Goal: Information Seeking & Learning: Learn about a topic

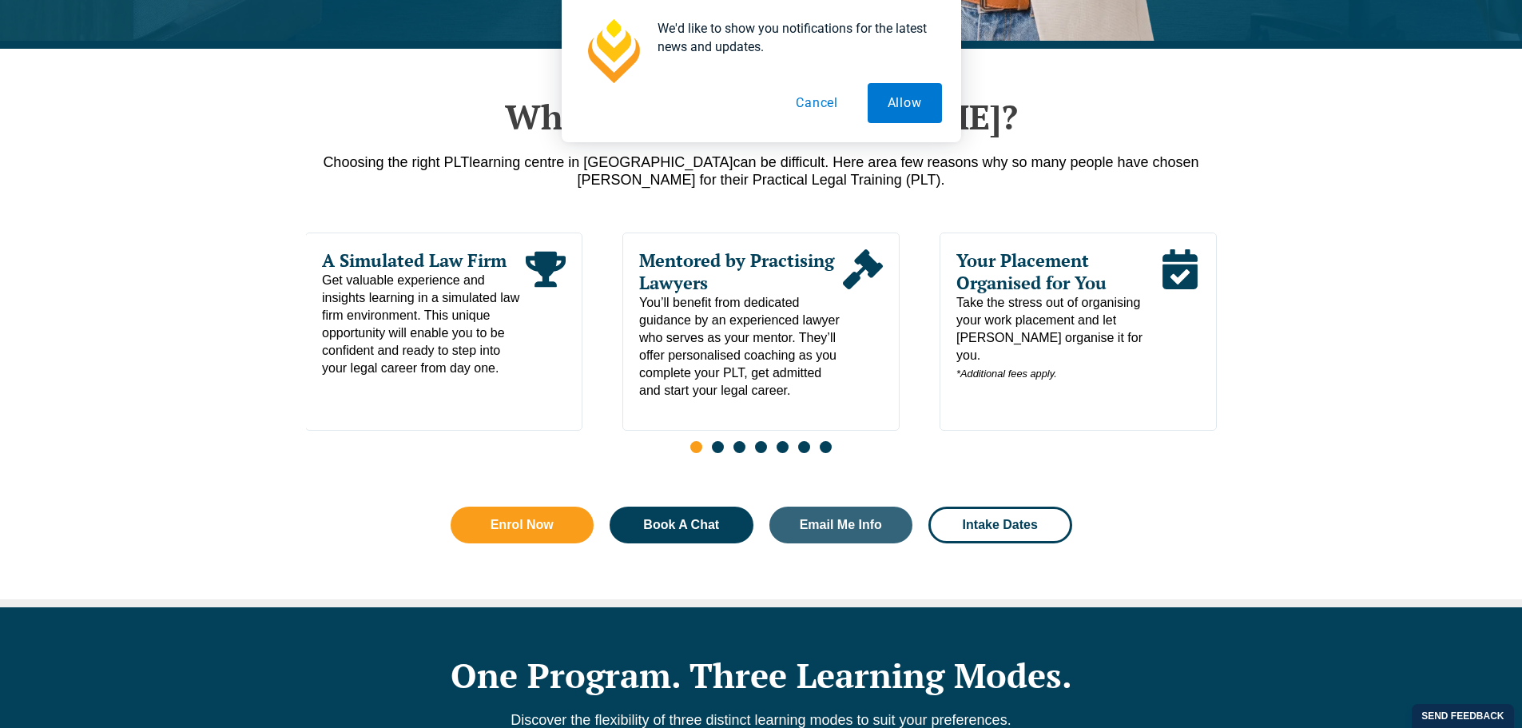
scroll to position [959, 0]
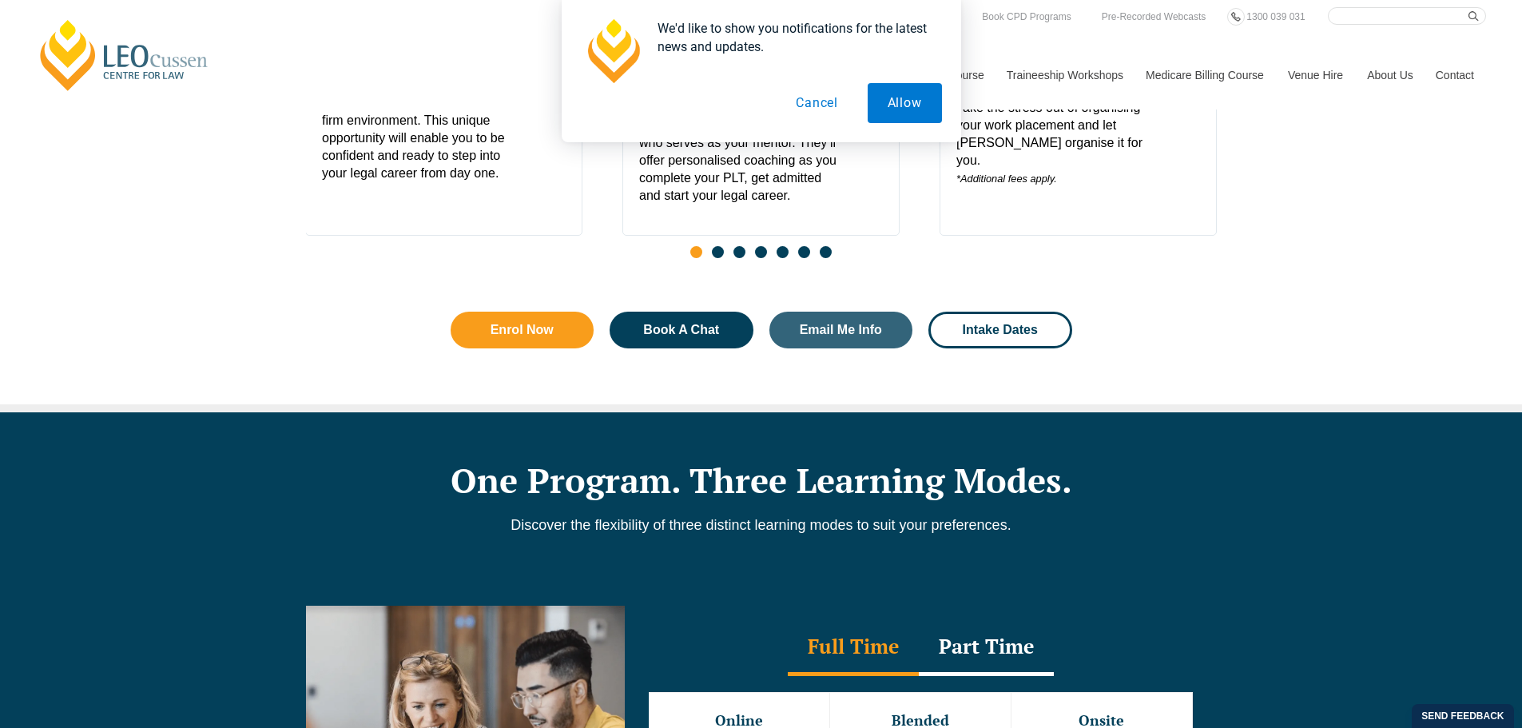
click at [833, 101] on button "Cancel" at bounding box center [817, 103] width 82 height 40
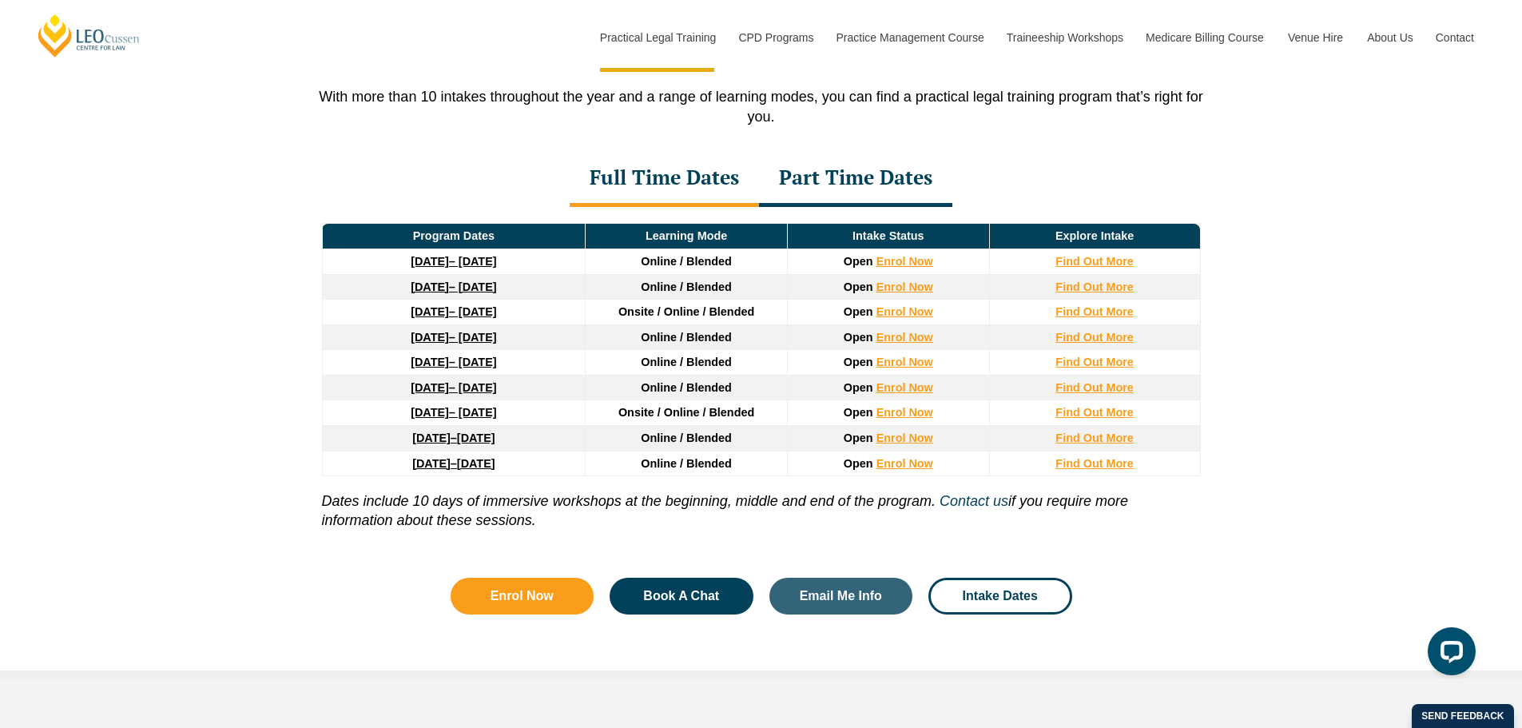
scroll to position [2158, 0]
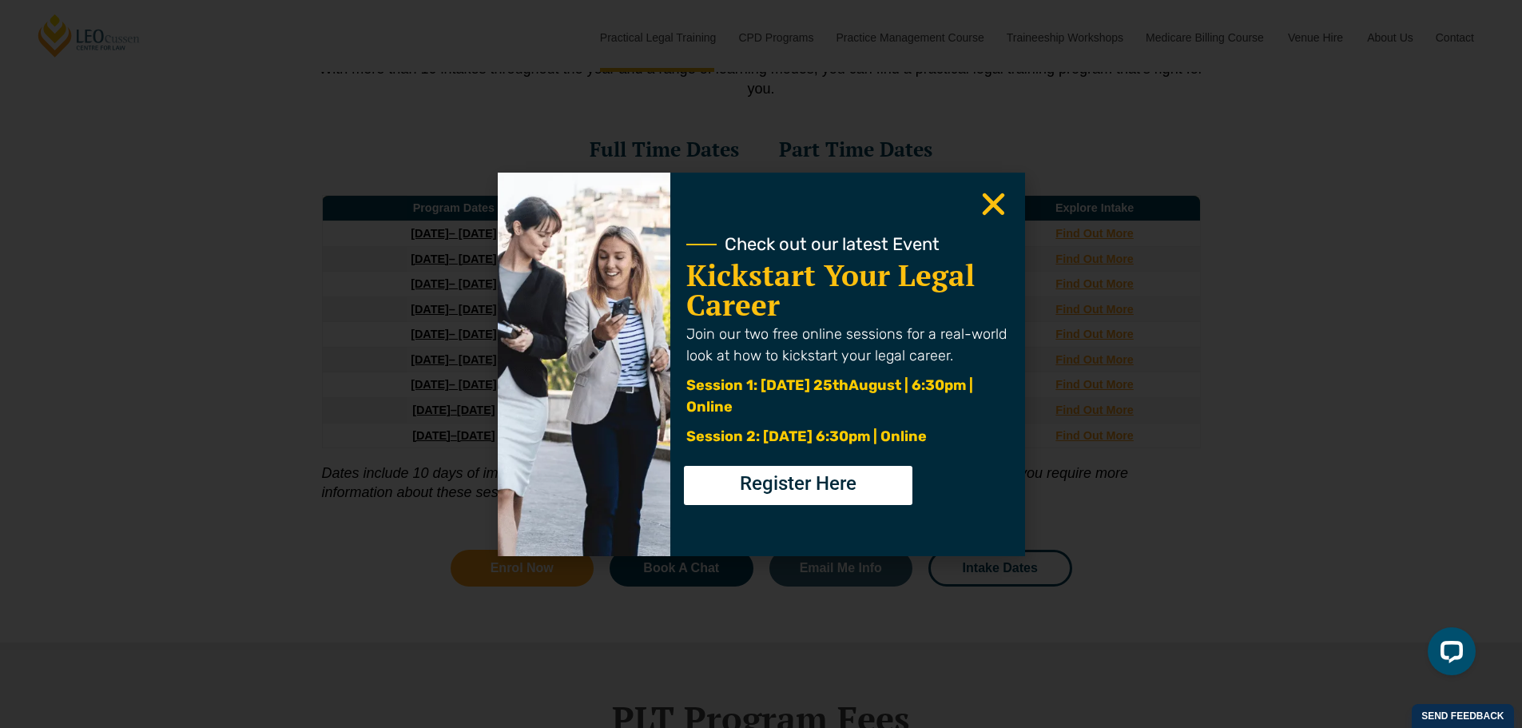
click at [1005, 211] on icon "Close" at bounding box center [993, 204] width 31 height 31
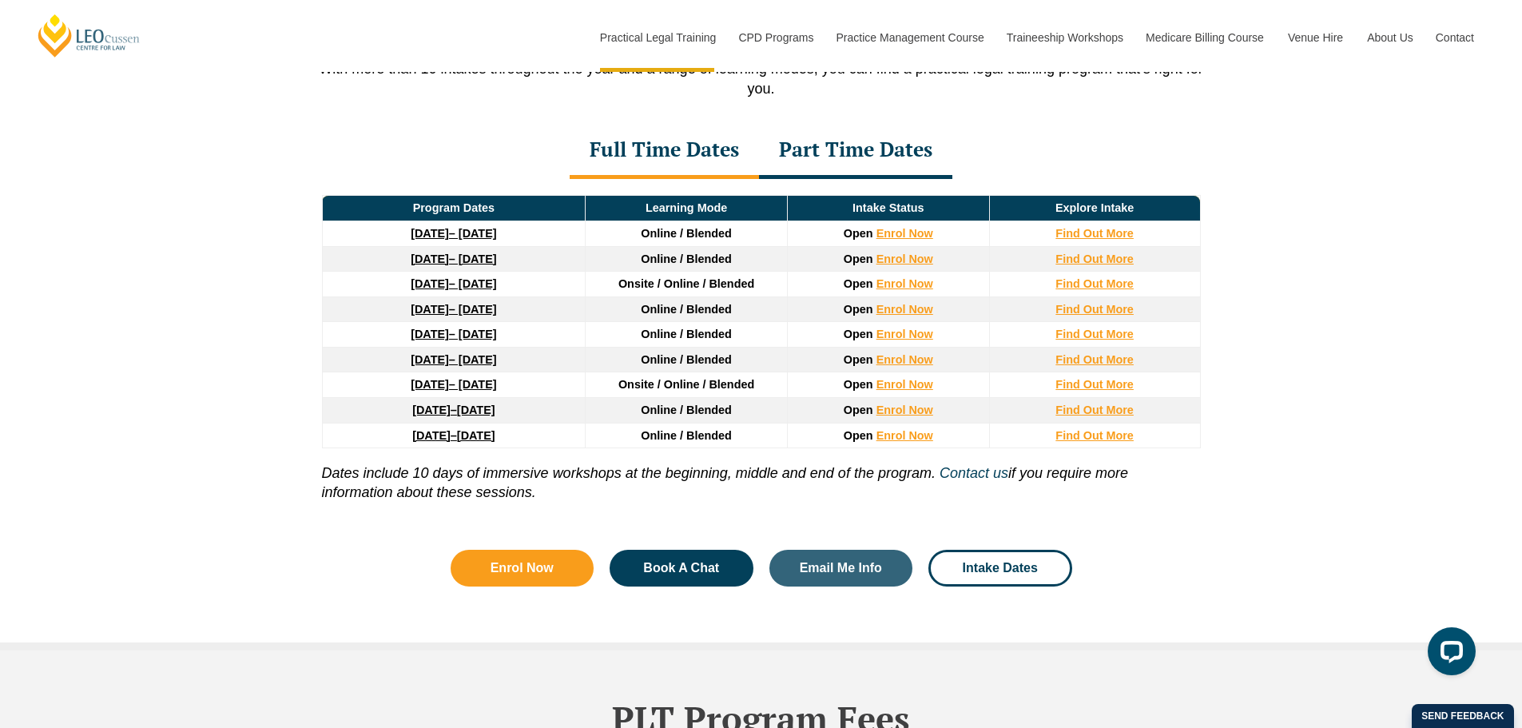
click at [851, 149] on div "Part Time Dates" at bounding box center [855, 151] width 193 height 56
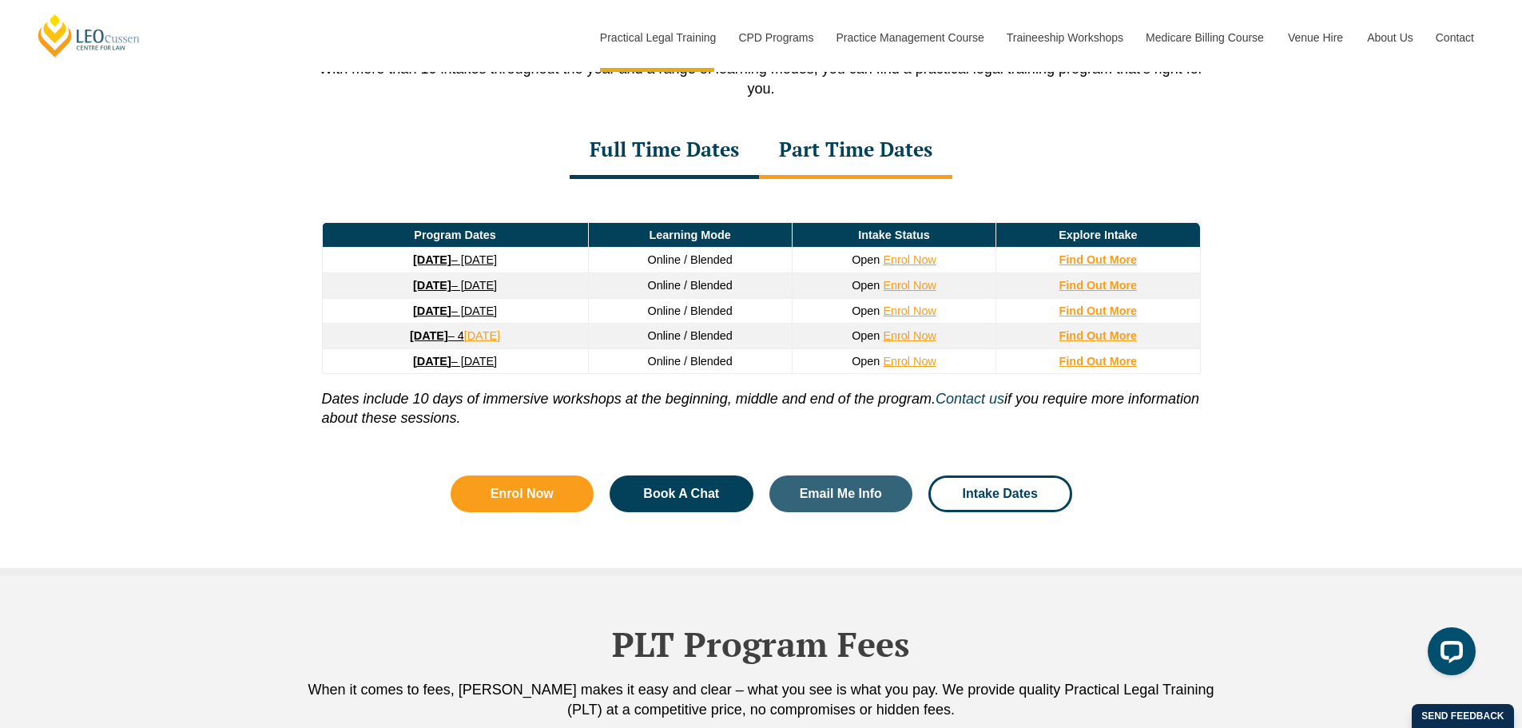
click at [675, 152] on div "Full Time Dates" at bounding box center [664, 151] width 189 height 56
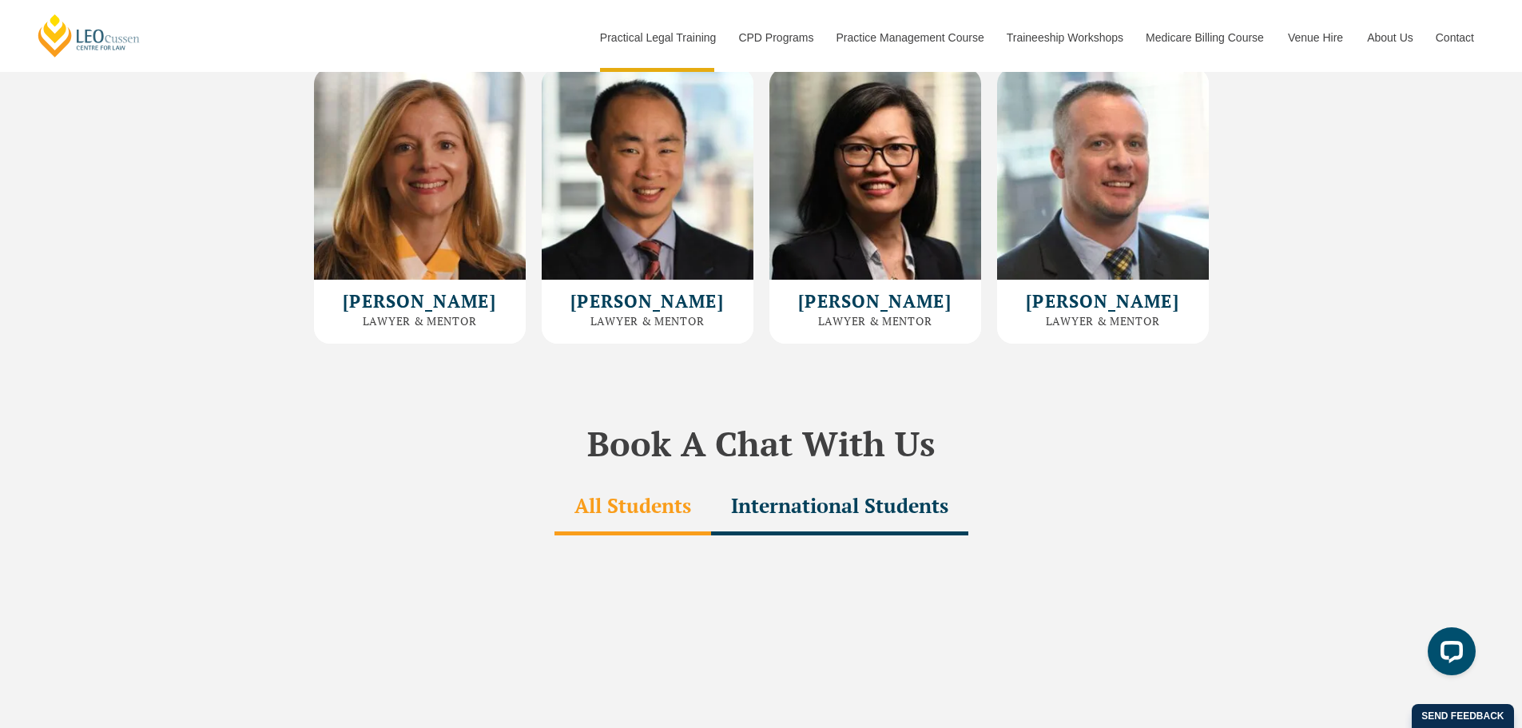
scroll to position [4715, 0]
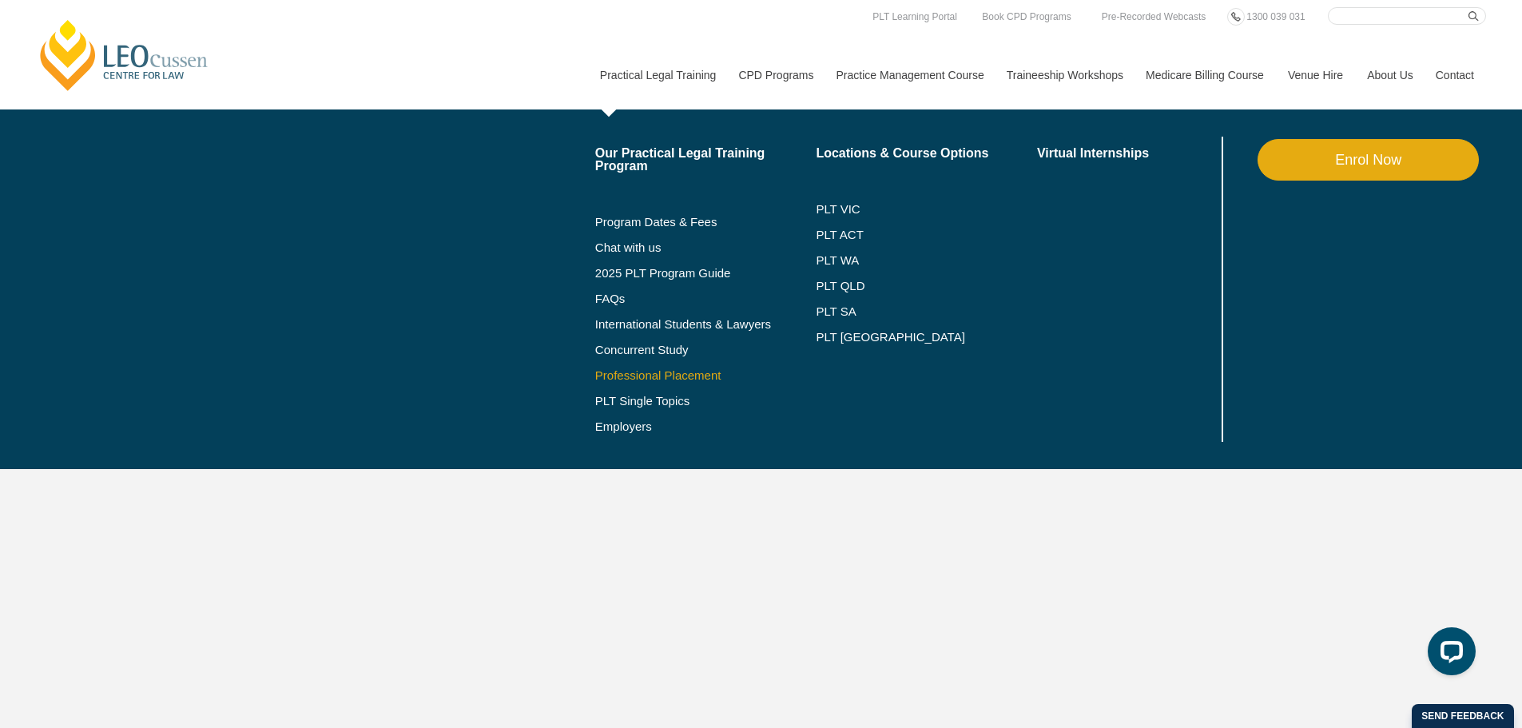
click at [636, 378] on link "Professional Placement" at bounding box center [705, 375] width 221 height 13
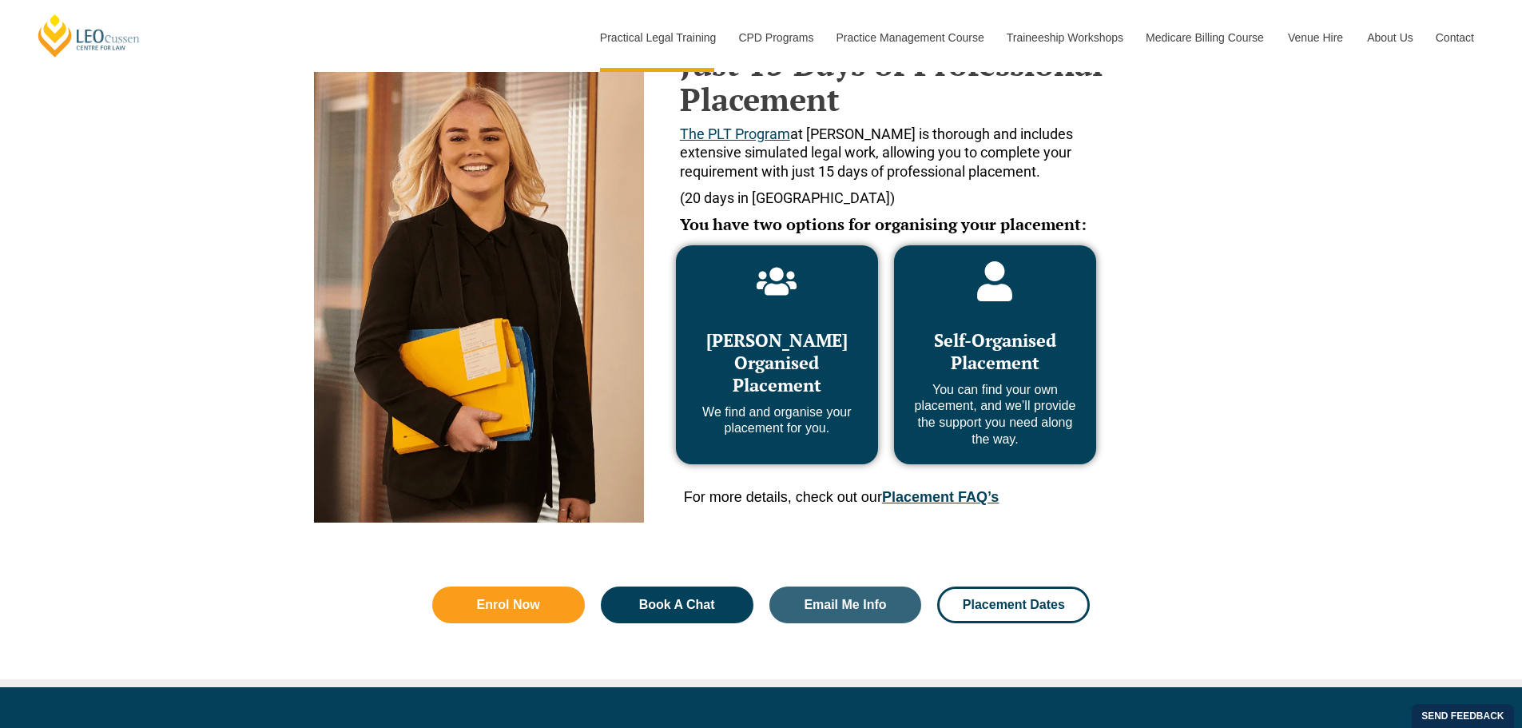
click at [963, 495] on link "Placement FAQ’s" at bounding box center [940, 497] width 117 height 16
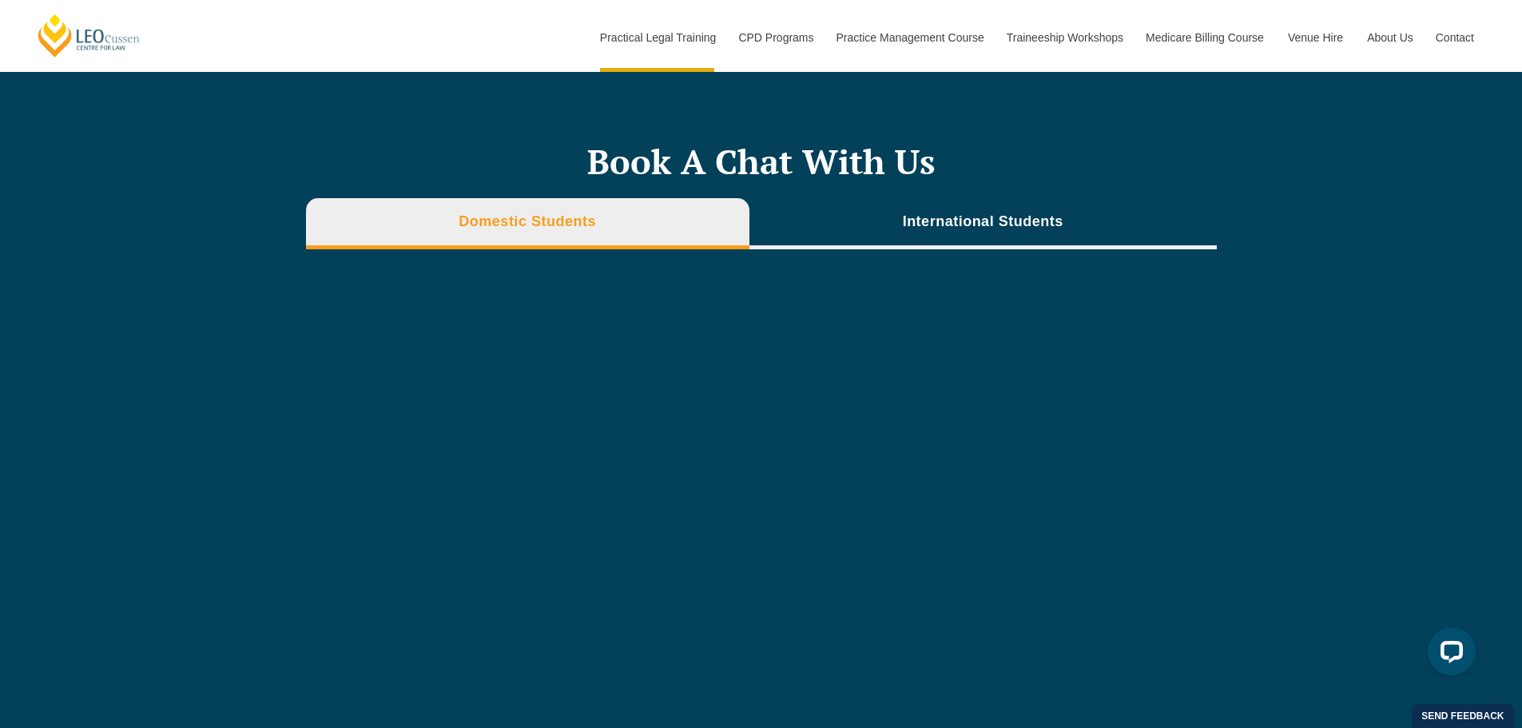
scroll to position [5647, 0]
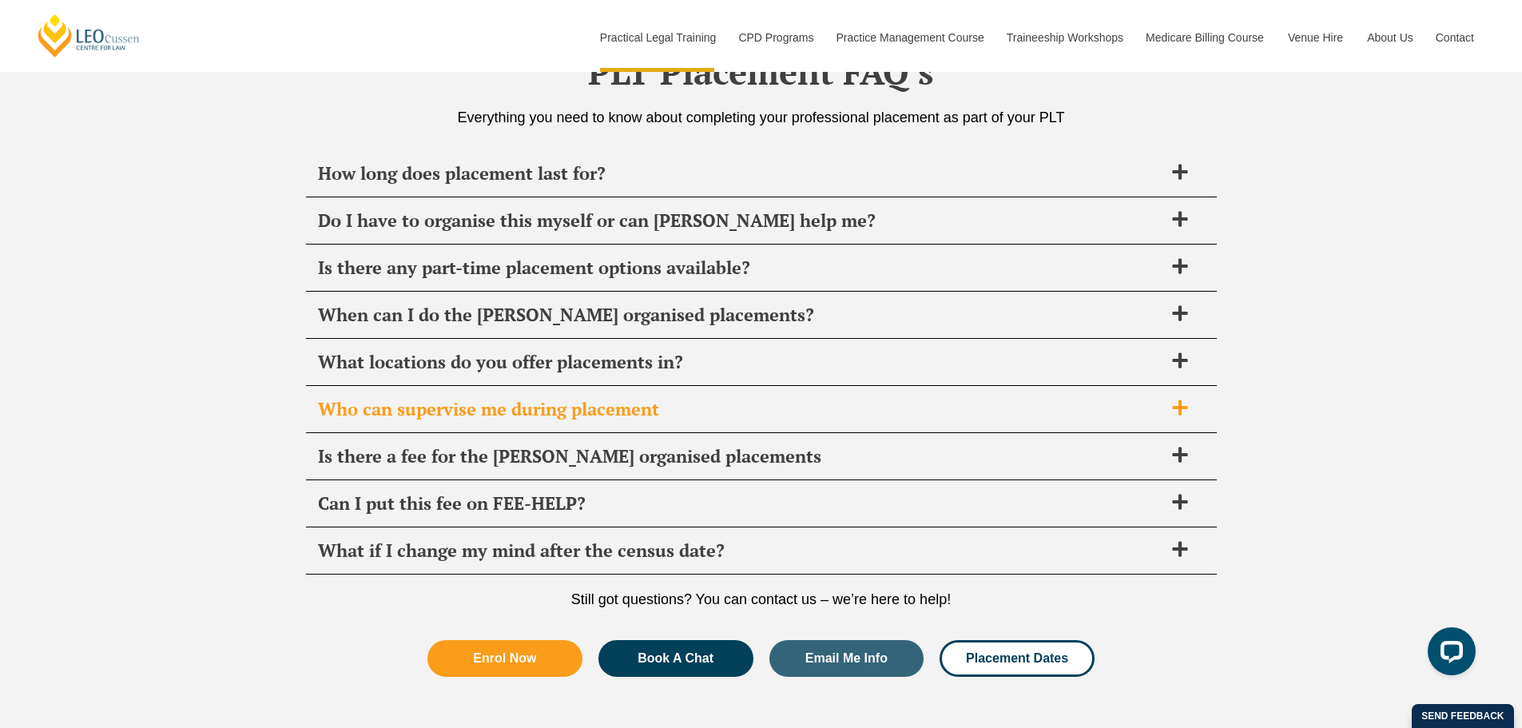
click at [586, 400] on span "Who can supervise me during placement" at bounding box center [741, 409] width 846 height 22
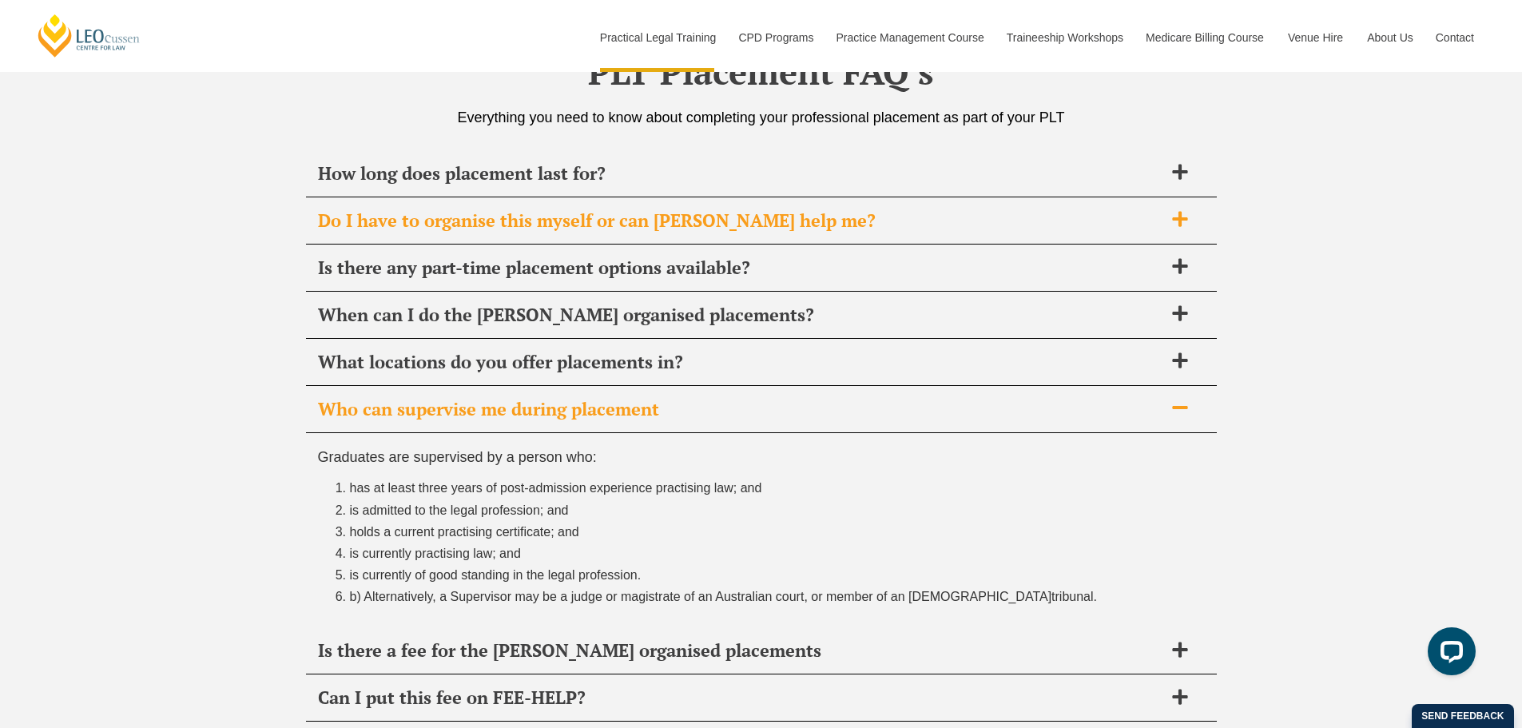
click at [553, 234] on div "Do I have to organise this myself or can Leo Cussen help me?" at bounding box center [761, 220] width 911 height 47
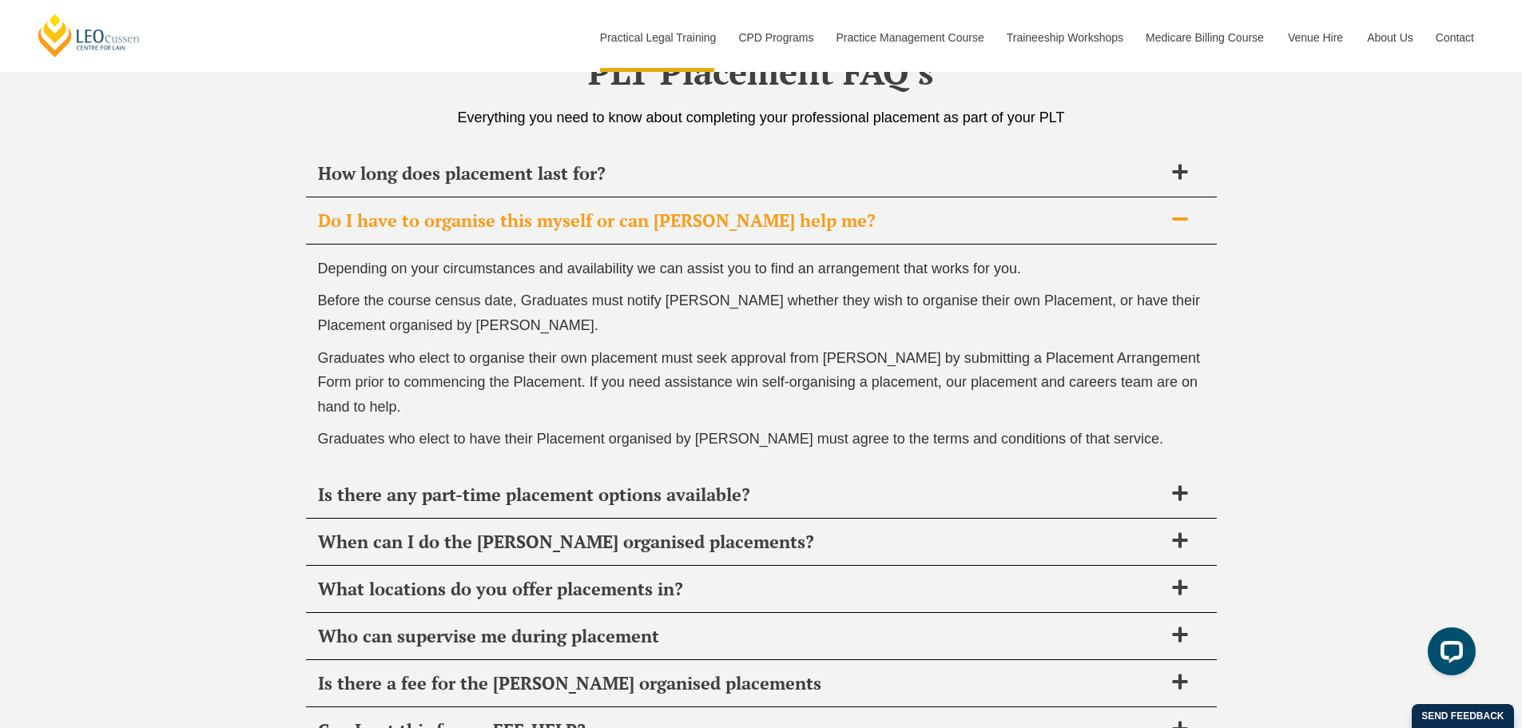
click at [553, 234] on div "Do I have to organise this myself or can Leo Cussen help me?" at bounding box center [761, 220] width 911 height 47
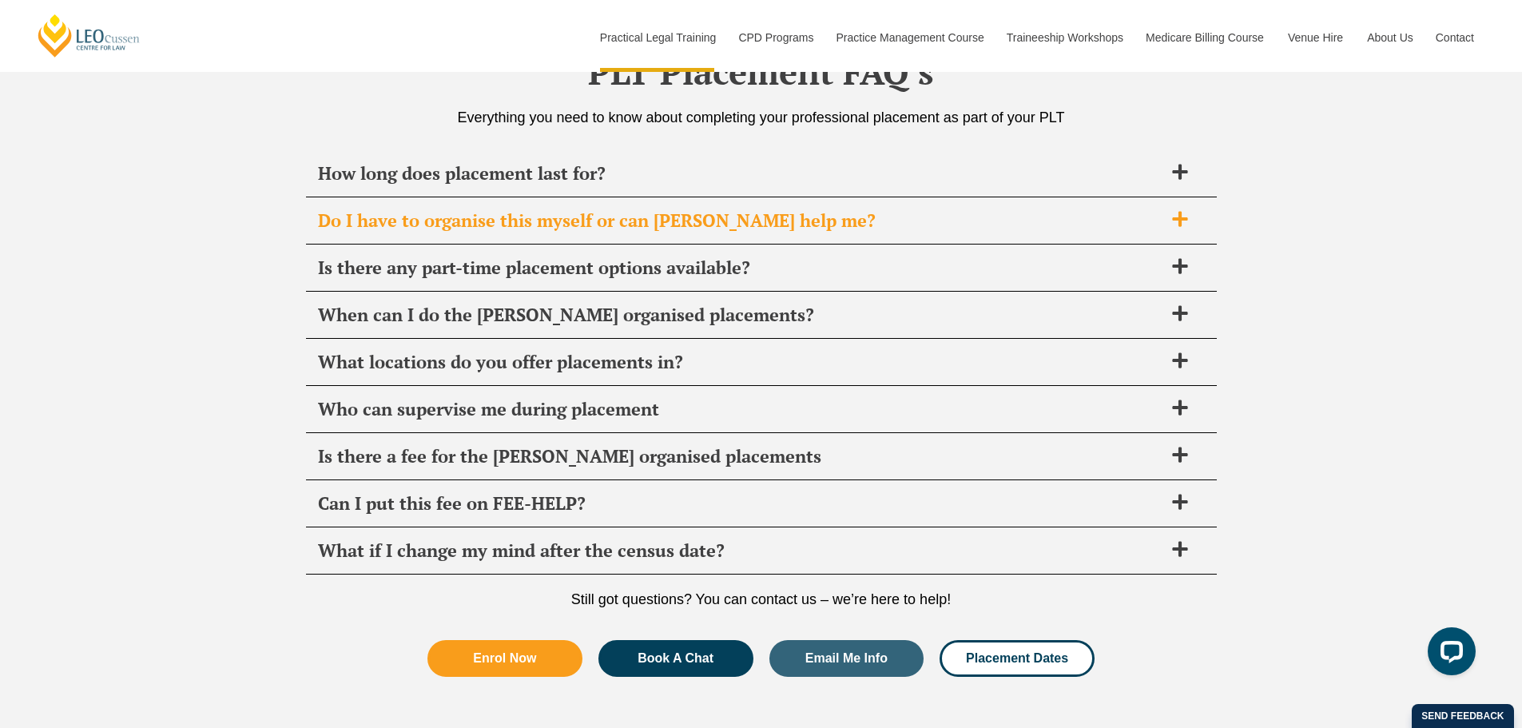
click at [553, 234] on div "Do I have to organise this myself or can Leo Cussen help me?" at bounding box center [761, 220] width 911 height 47
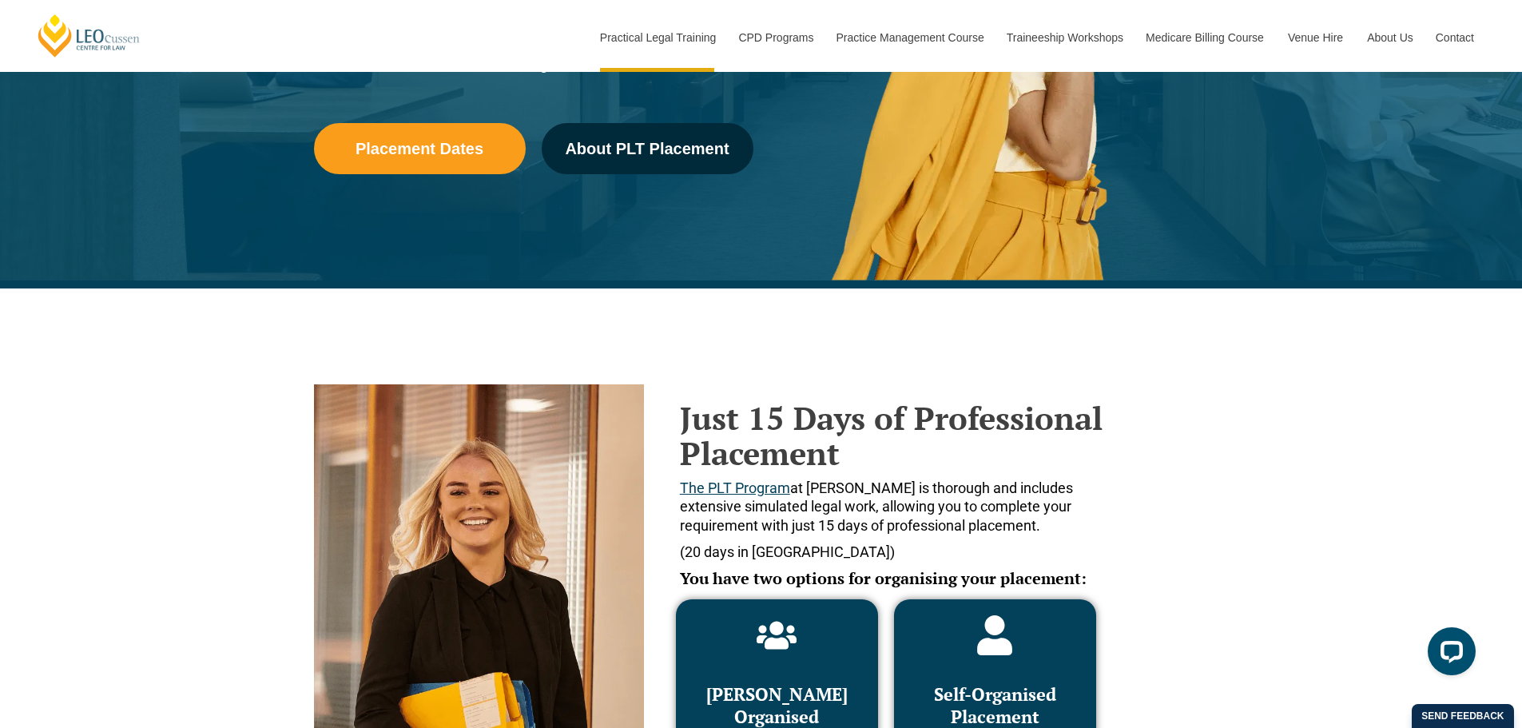
scroll to position [0, 0]
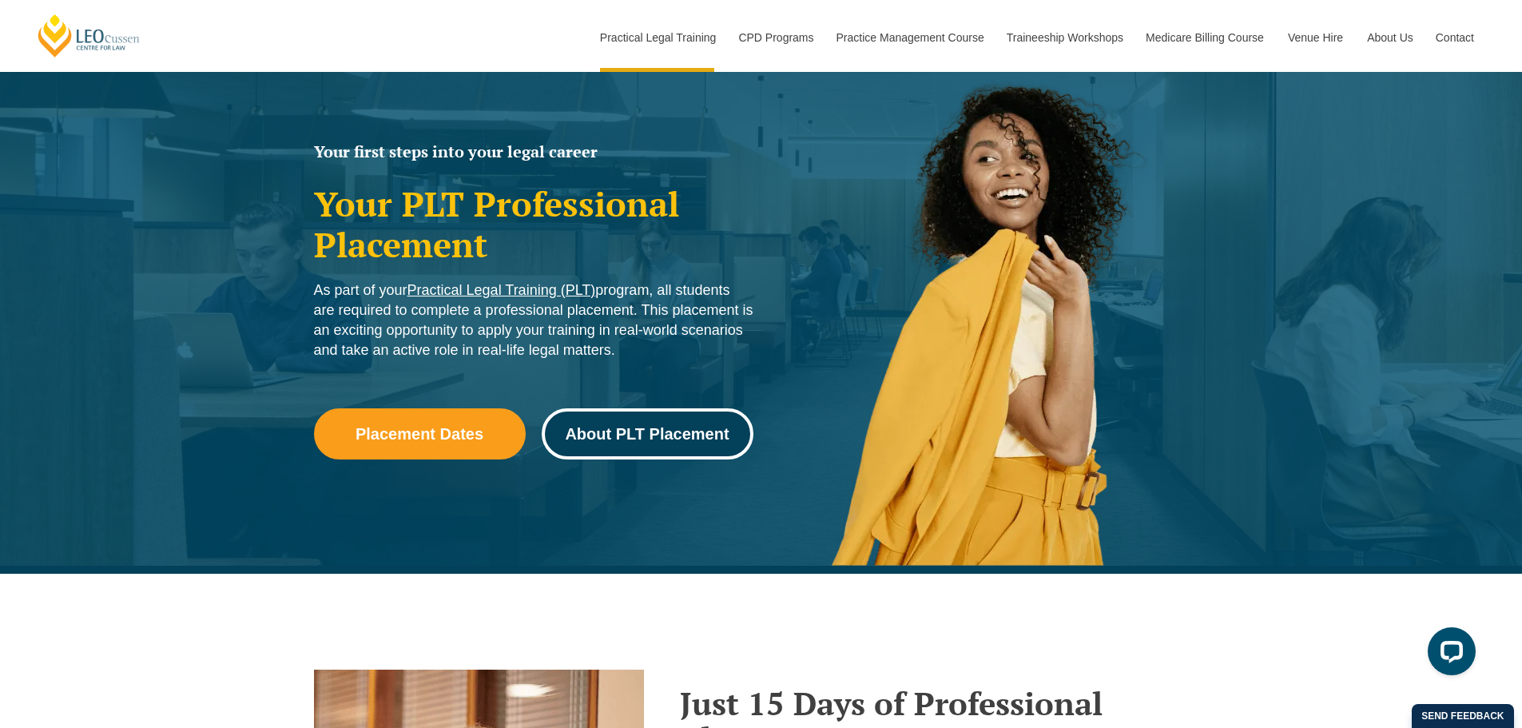
click at [656, 441] on span "About PLT Placement" at bounding box center [647, 434] width 164 height 16
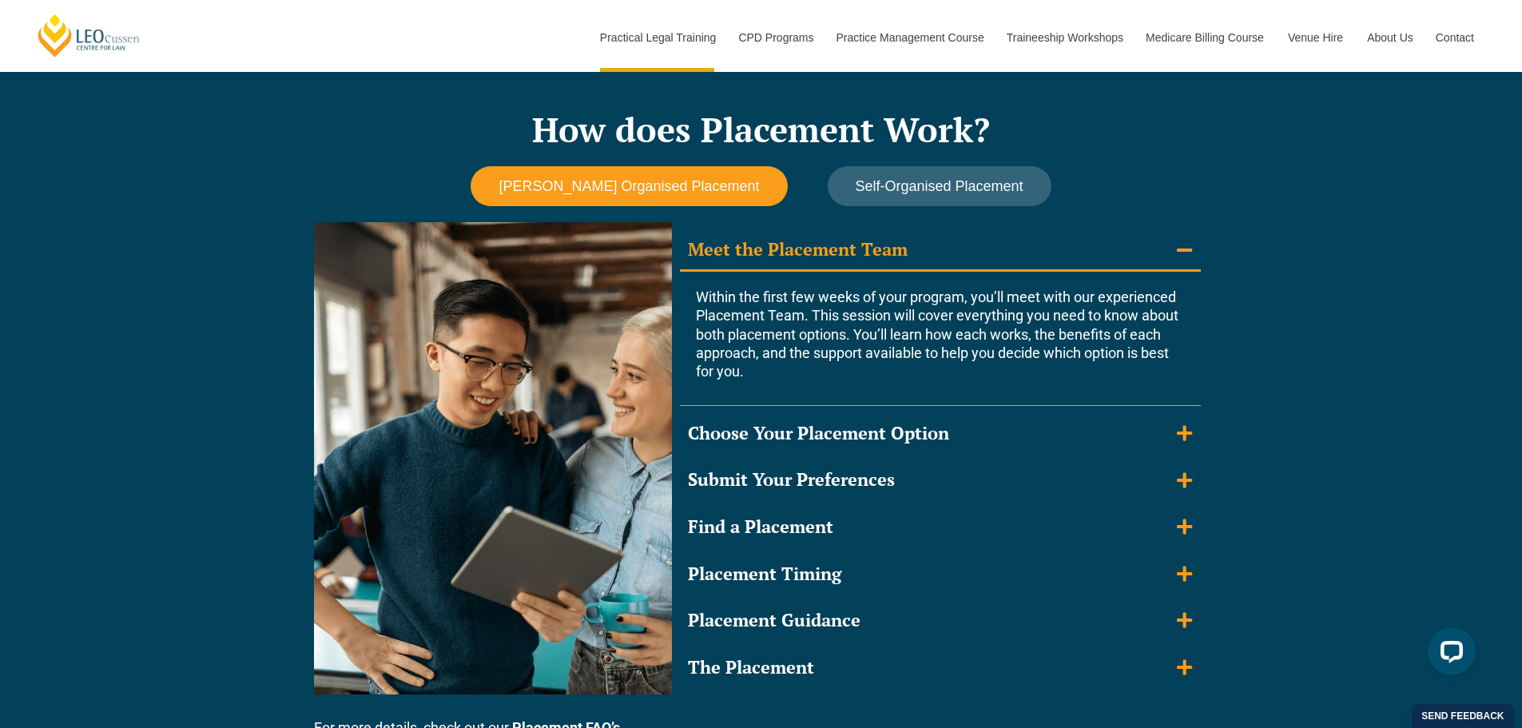
scroll to position [1373, 0]
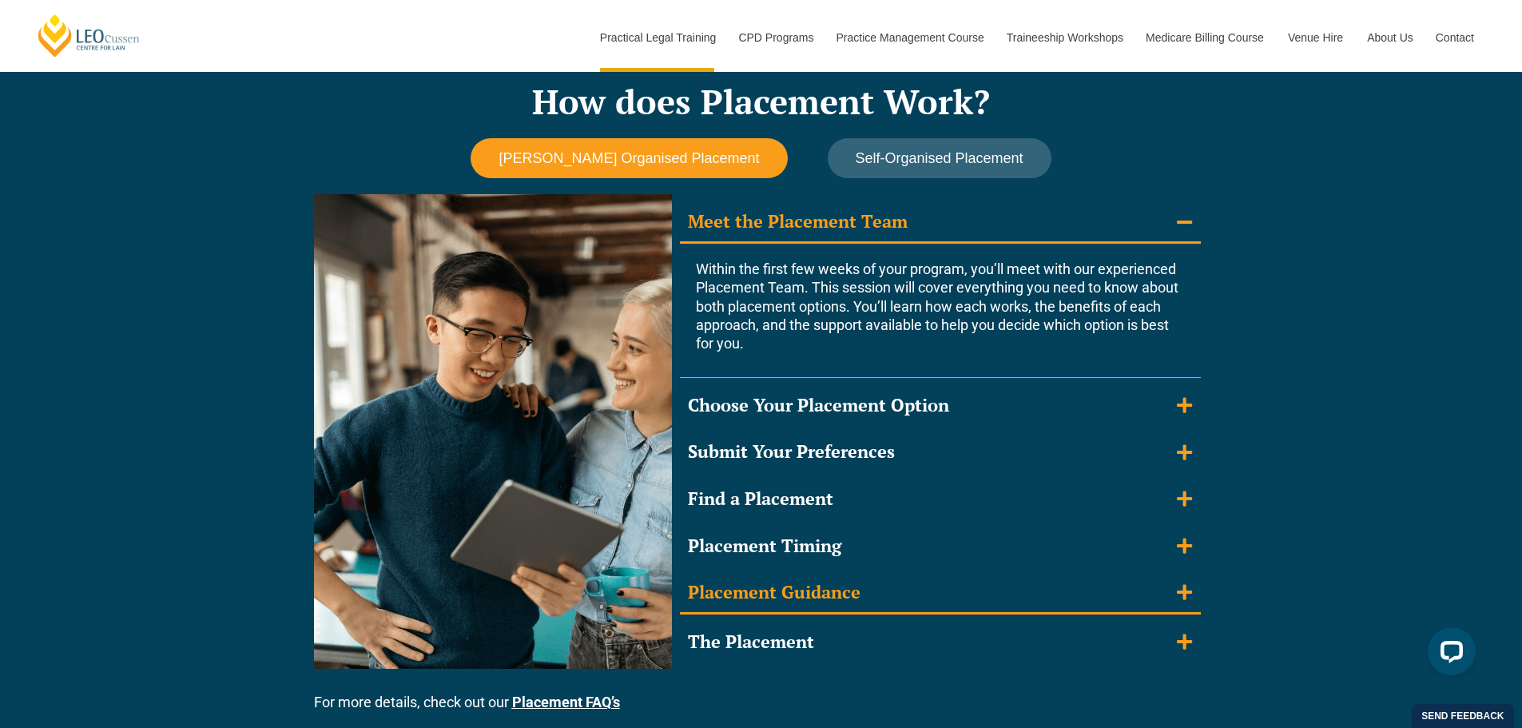
click at [834, 591] on div "Placement Guidance" at bounding box center [774, 592] width 173 height 23
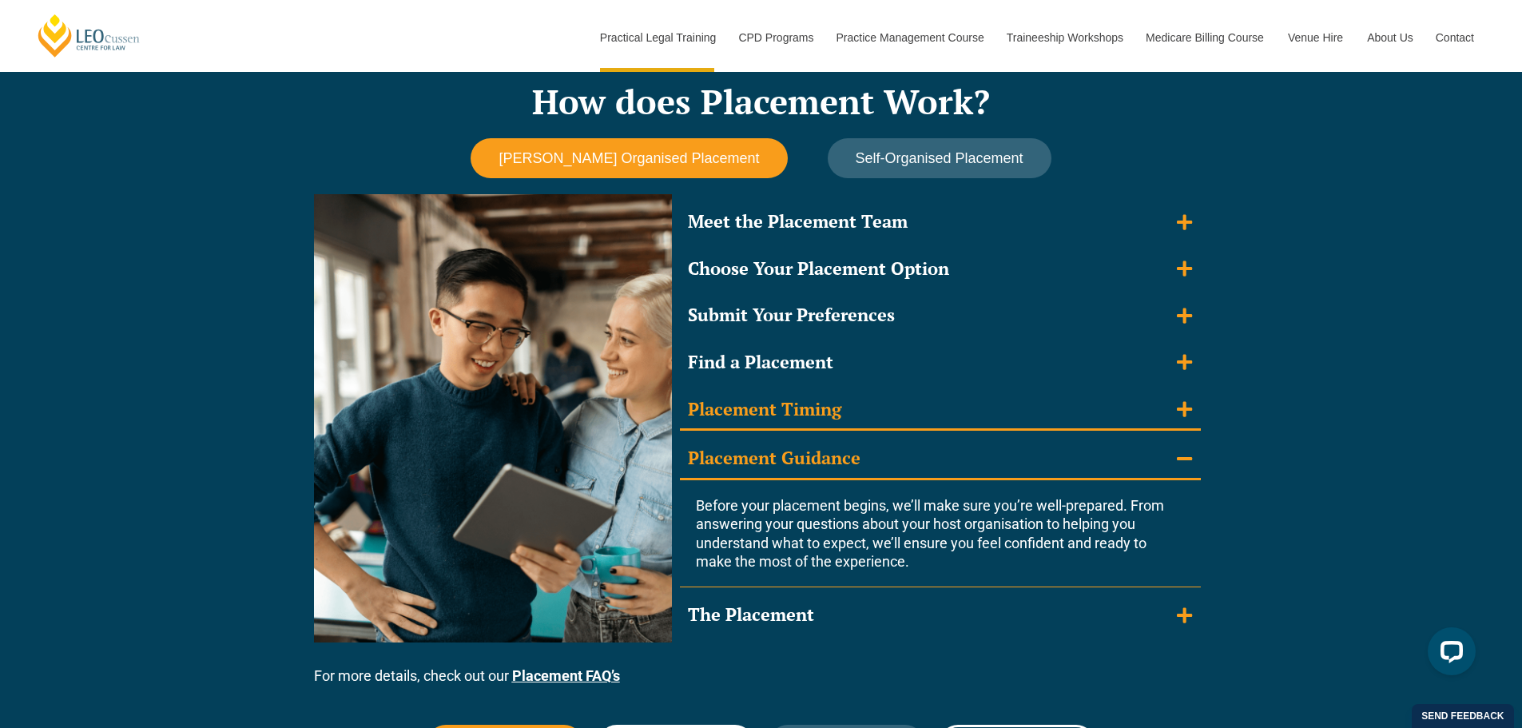
click at [862, 410] on summary "Placement Timing" at bounding box center [940, 411] width 521 height 42
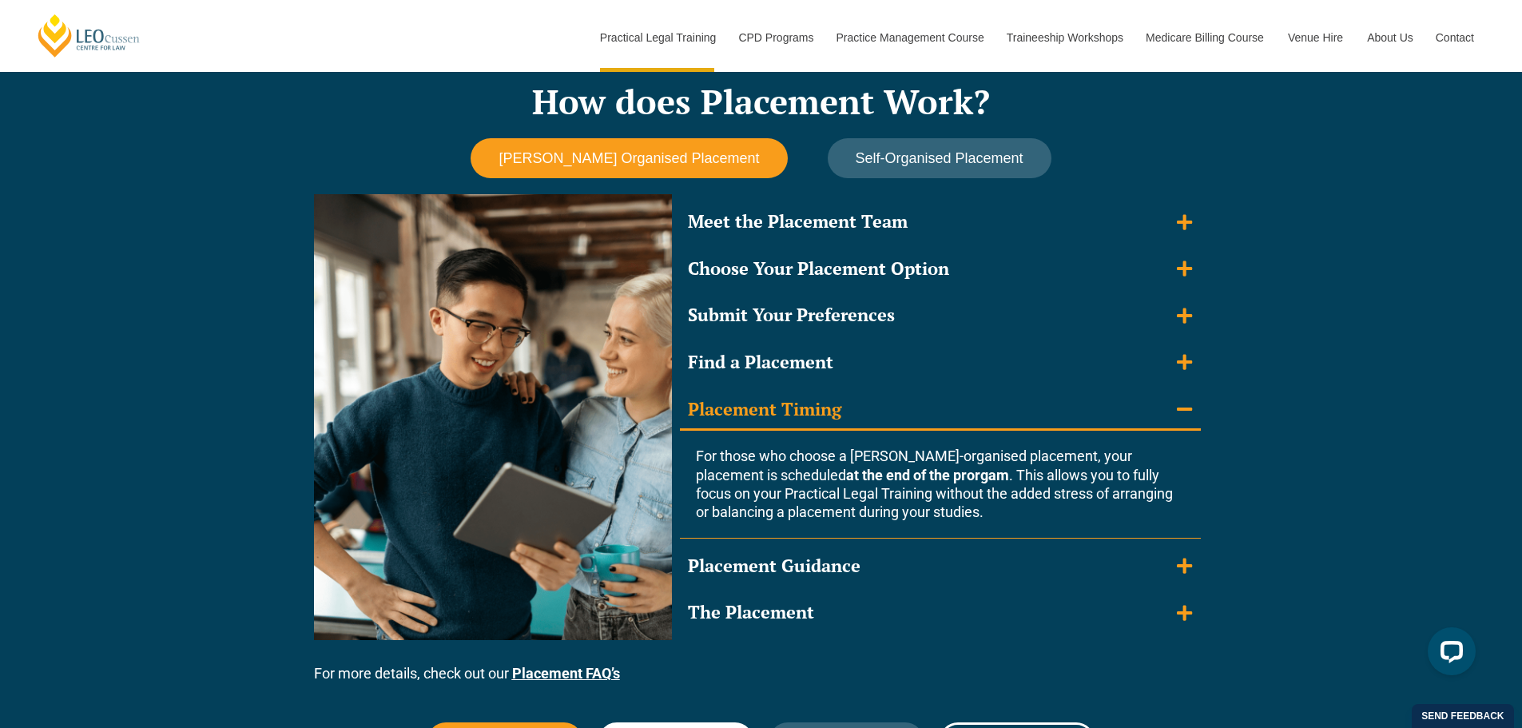
click at [862, 410] on summary "Placement Timing" at bounding box center [940, 411] width 521 height 42
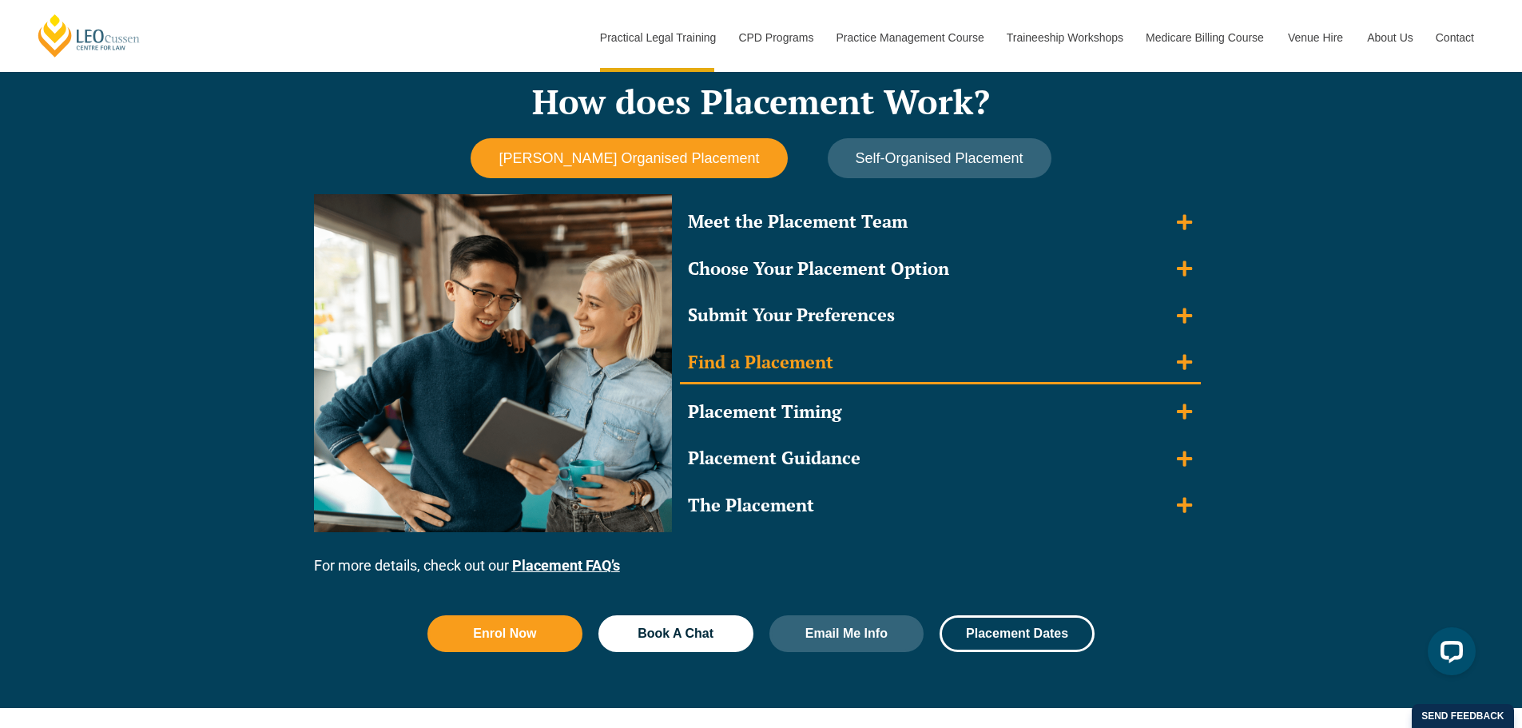
click at [830, 365] on div "Find a Placement" at bounding box center [760, 362] width 145 height 23
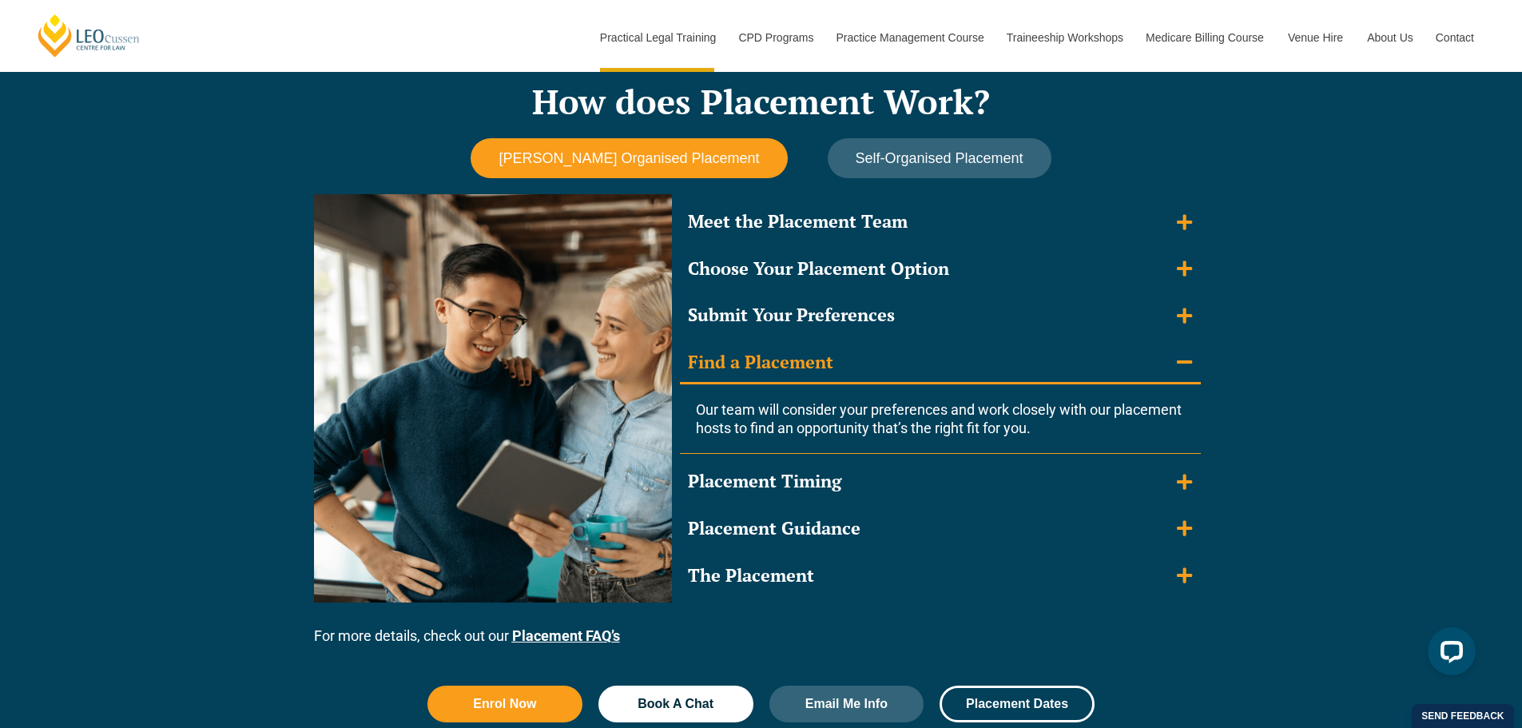
click at [830, 365] on div "Find a Placement" at bounding box center [760, 362] width 145 height 23
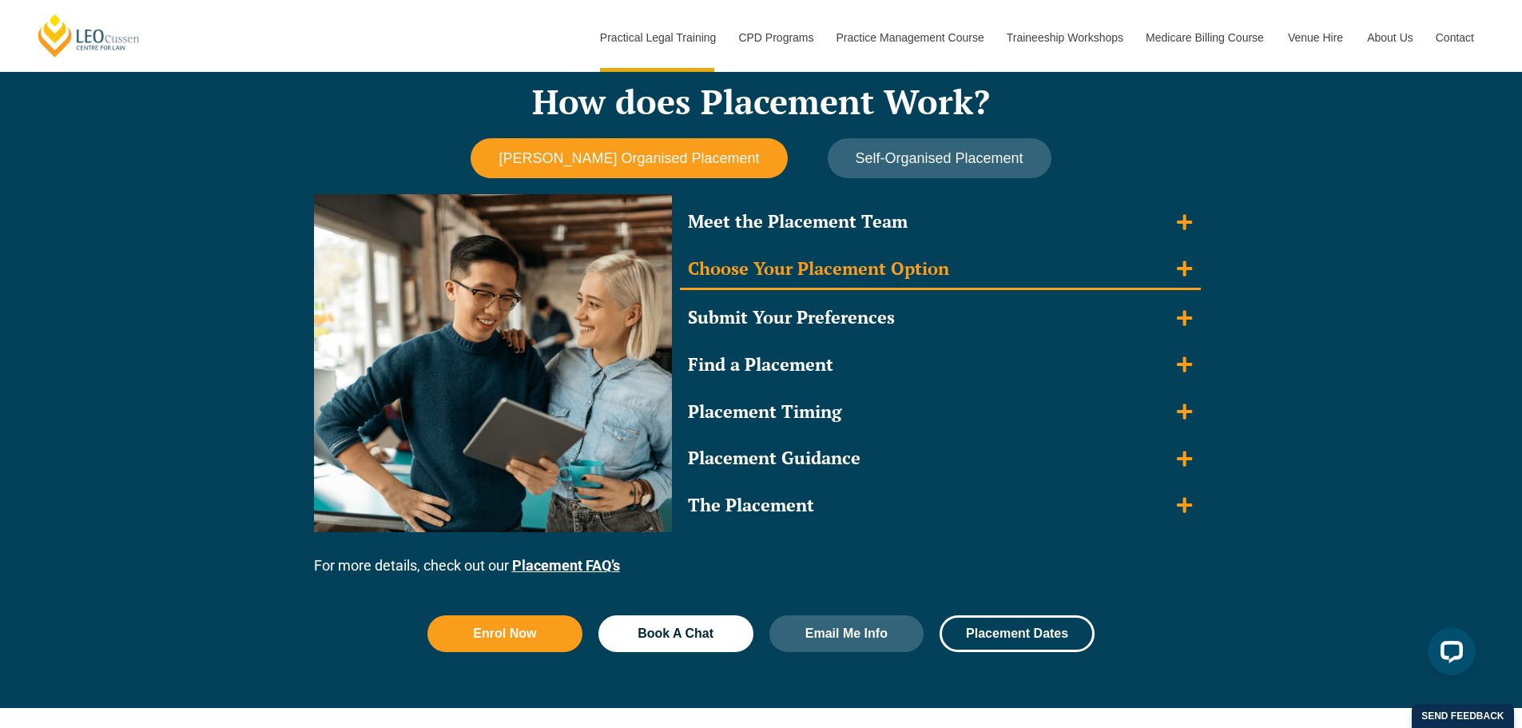
click at [846, 279] on div "Choose Your Placement Option" at bounding box center [818, 268] width 261 height 23
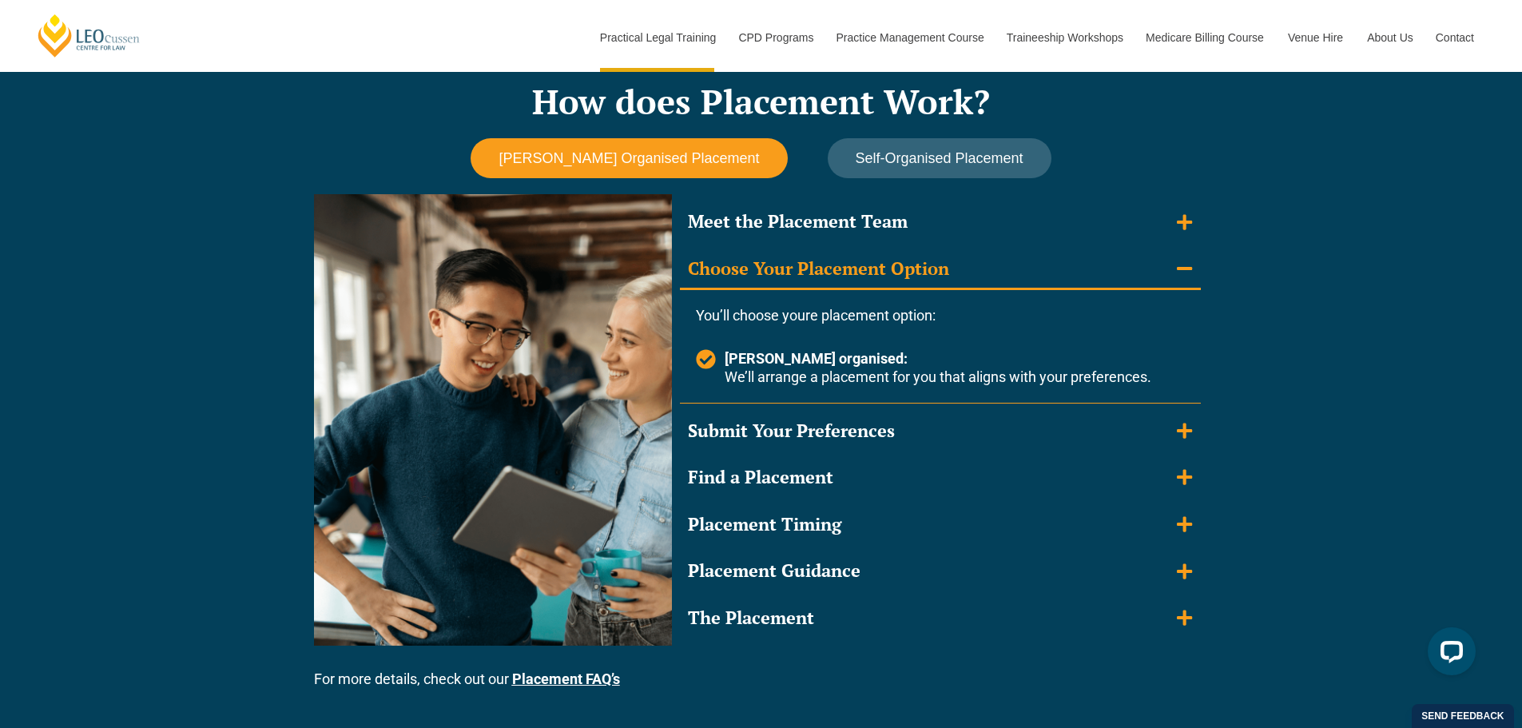
click at [846, 279] on div "Choose Your Placement Option" at bounding box center [818, 268] width 261 height 23
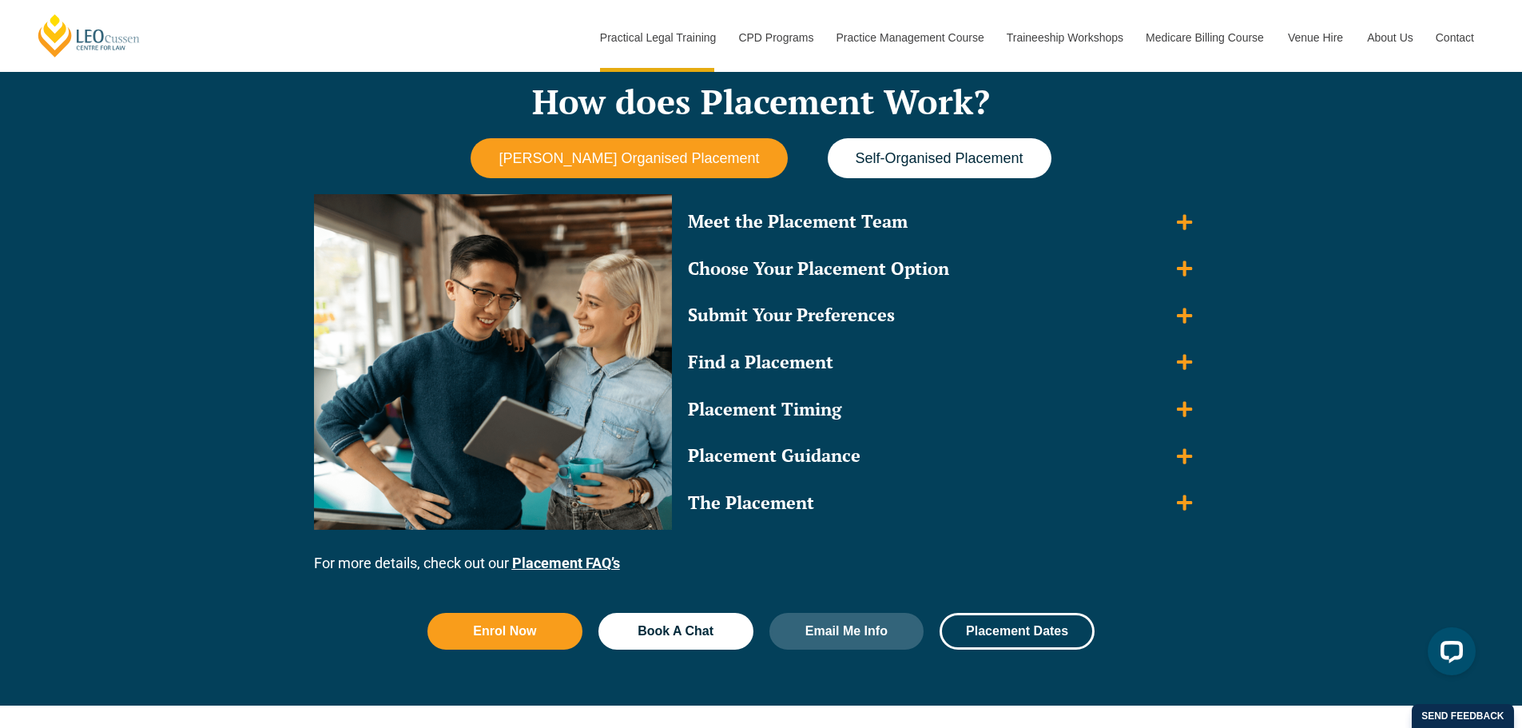
click at [884, 174] on button "Self-Organised Placement" at bounding box center [940, 158] width 224 height 41
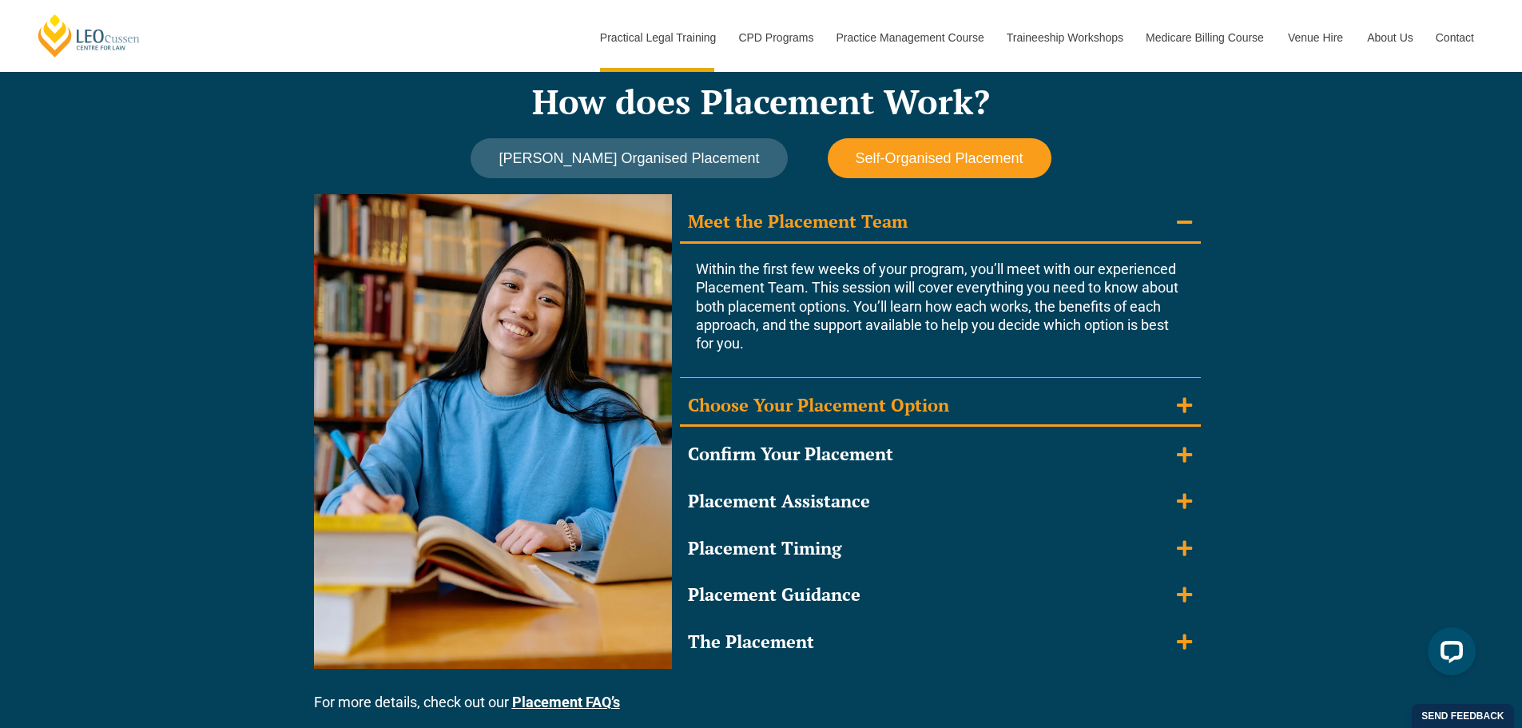
click at [890, 415] on div "Choose Your Placement Option" at bounding box center [818, 405] width 261 height 23
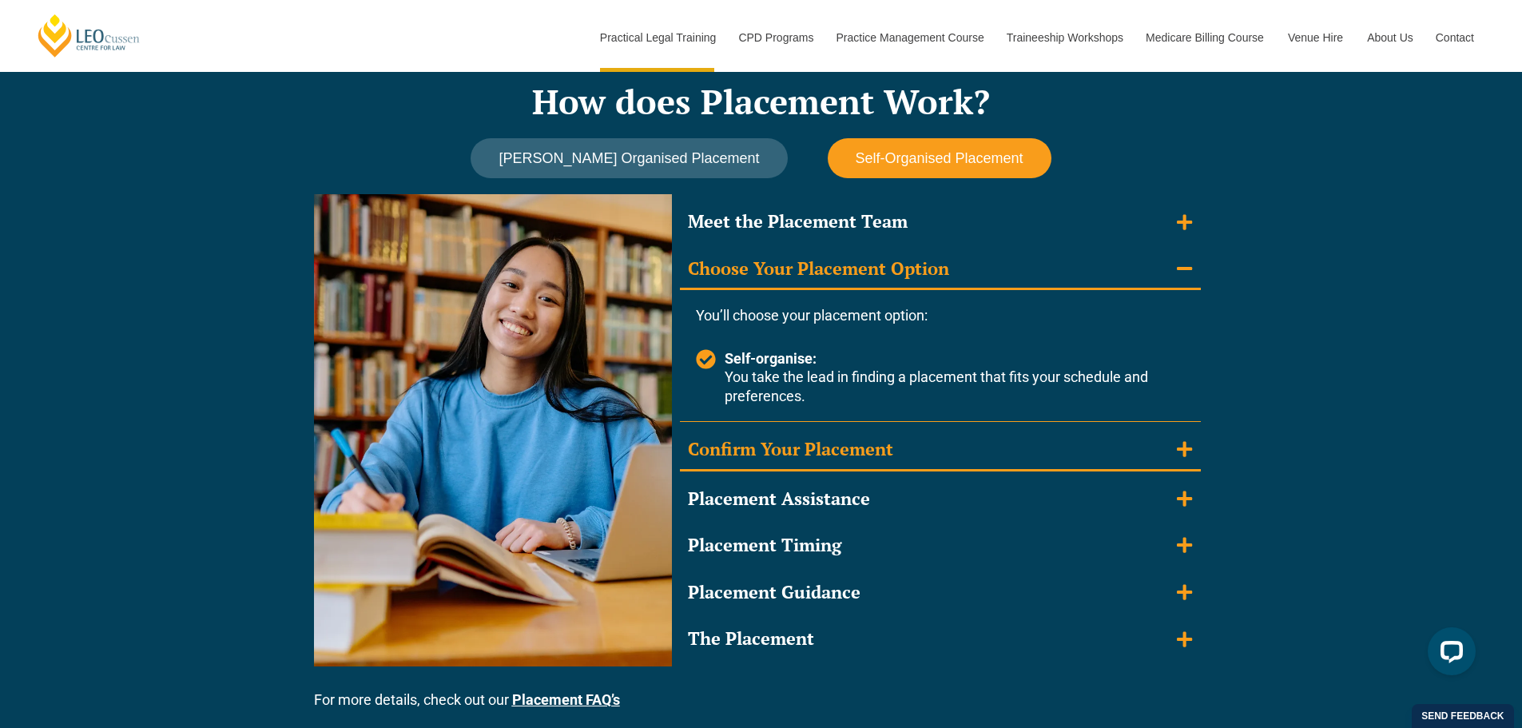
click at [862, 447] on div "Confirm Your Placement" at bounding box center [790, 449] width 205 height 23
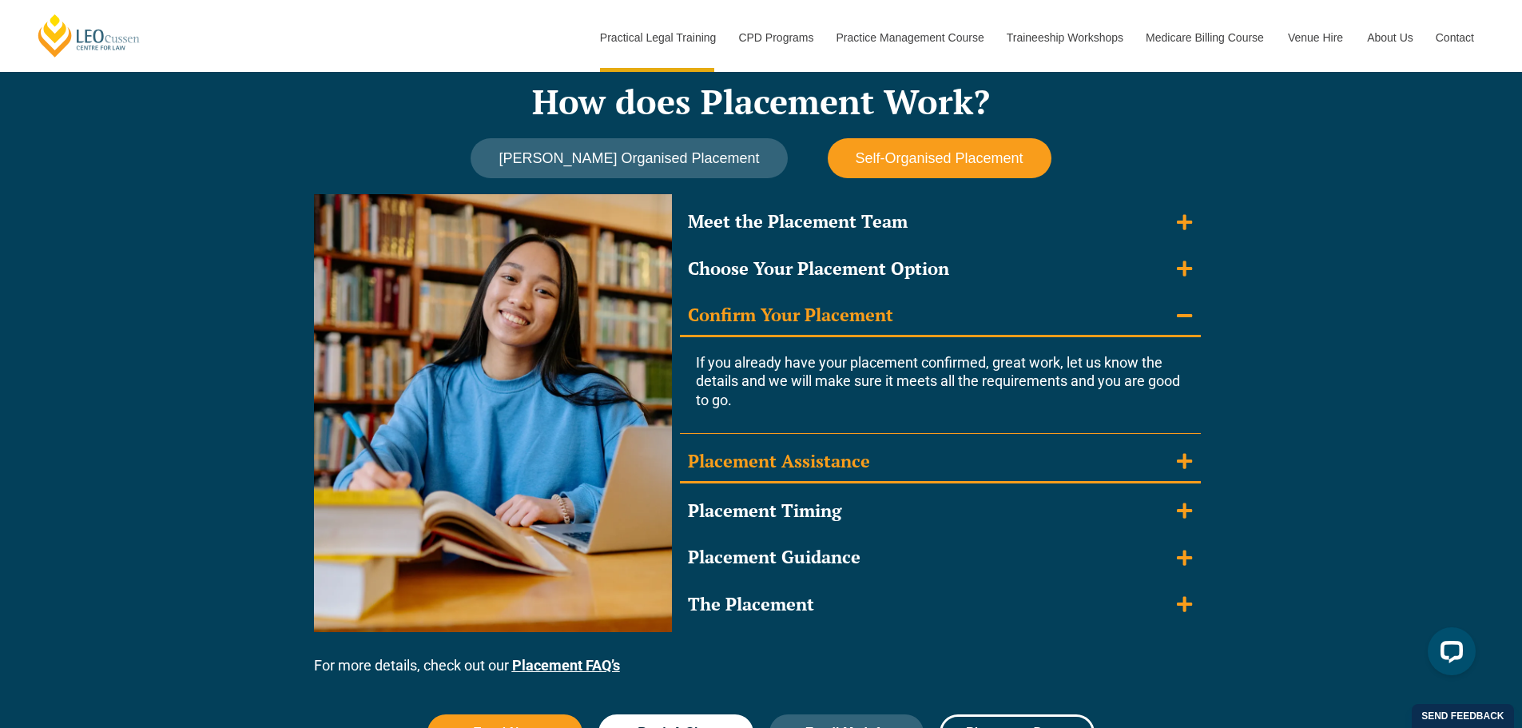
click at [849, 456] on div "Placement Assistance" at bounding box center [779, 461] width 182 height 23
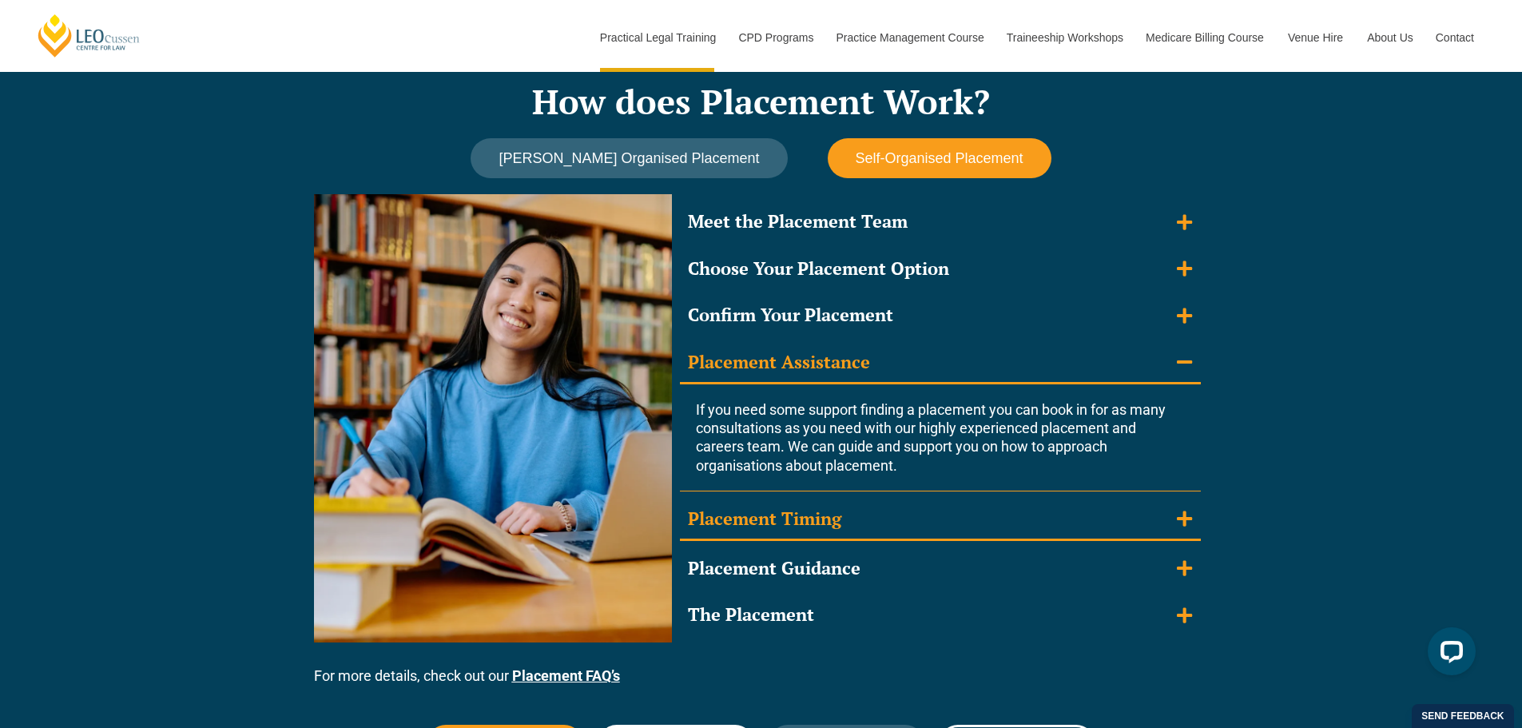
click at [822, 524] on div "Placement Timing" at bounding box center [764, 518] width 153 height 23
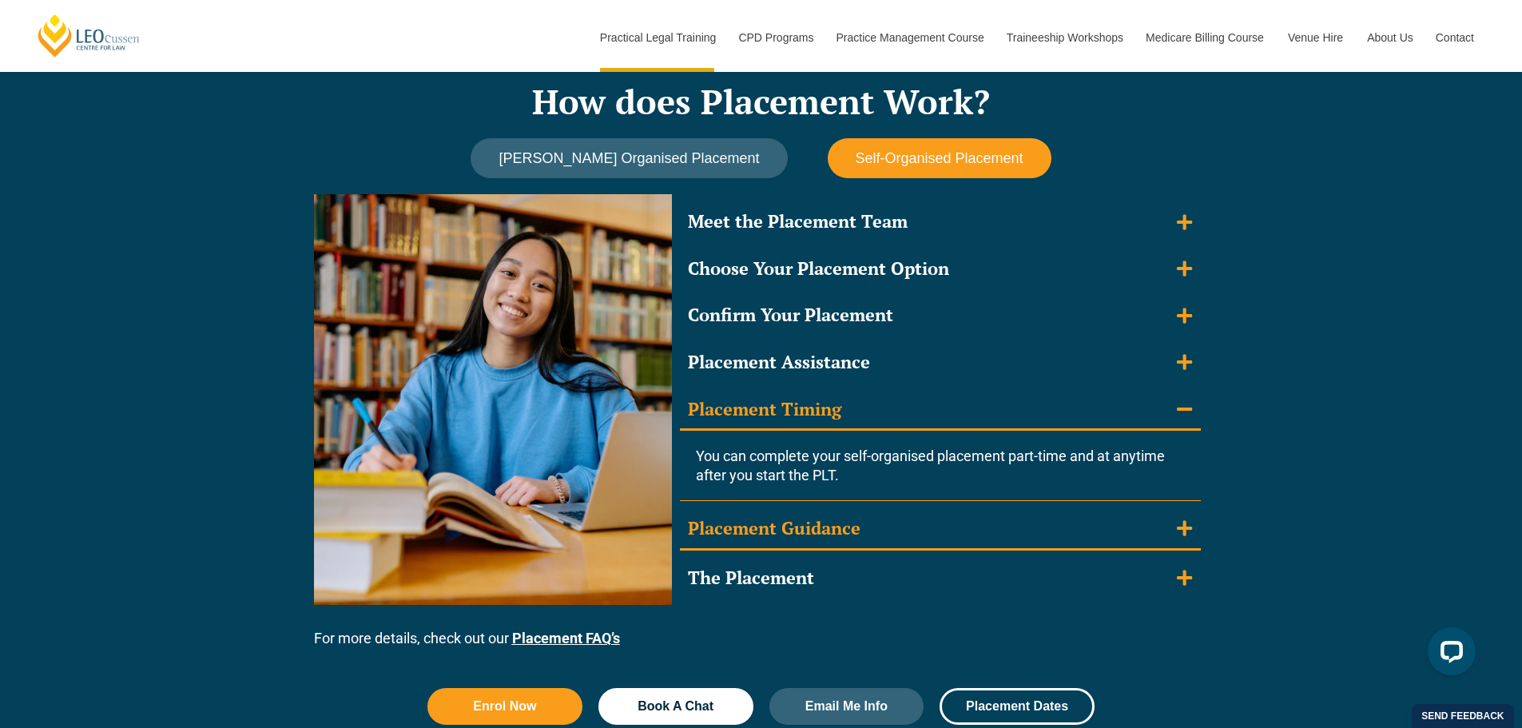
click at [851, 523] on div "Placement Guidance" at bounding box center [774, 528] width 173 height 23
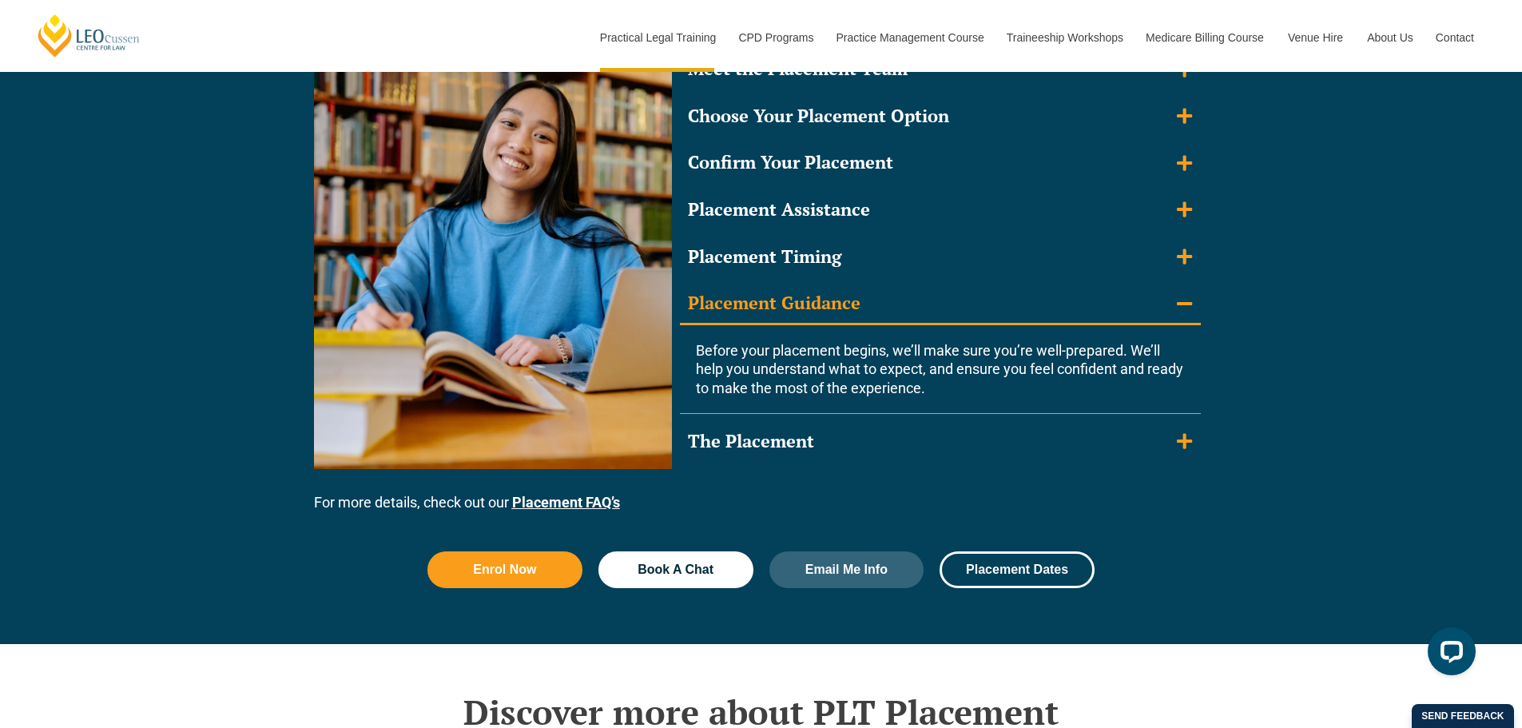
scroll to position [1533, 0]
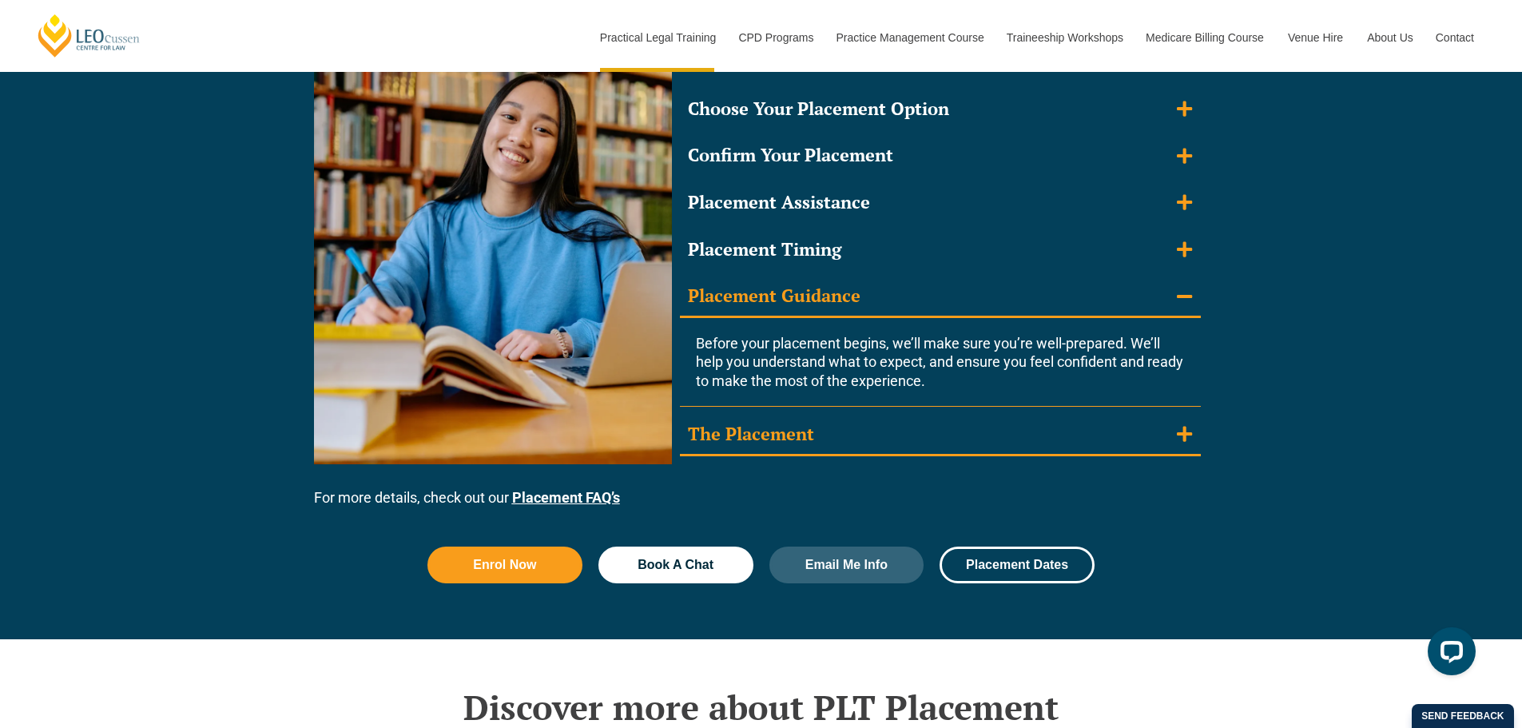
click at [925, 429] on summary "The Placement" at bounding box center [940, 436] width 521 height 42
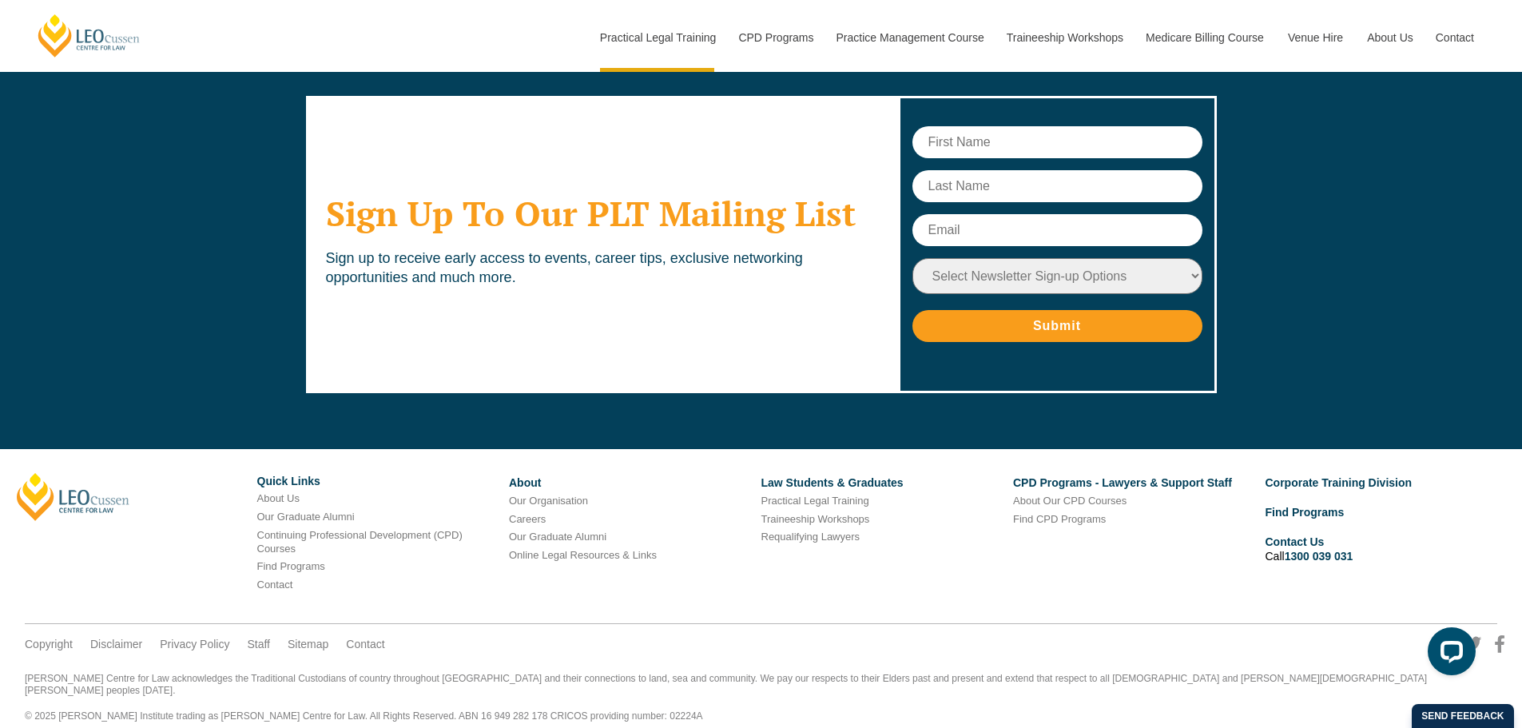
scroll to position [6747, 0]
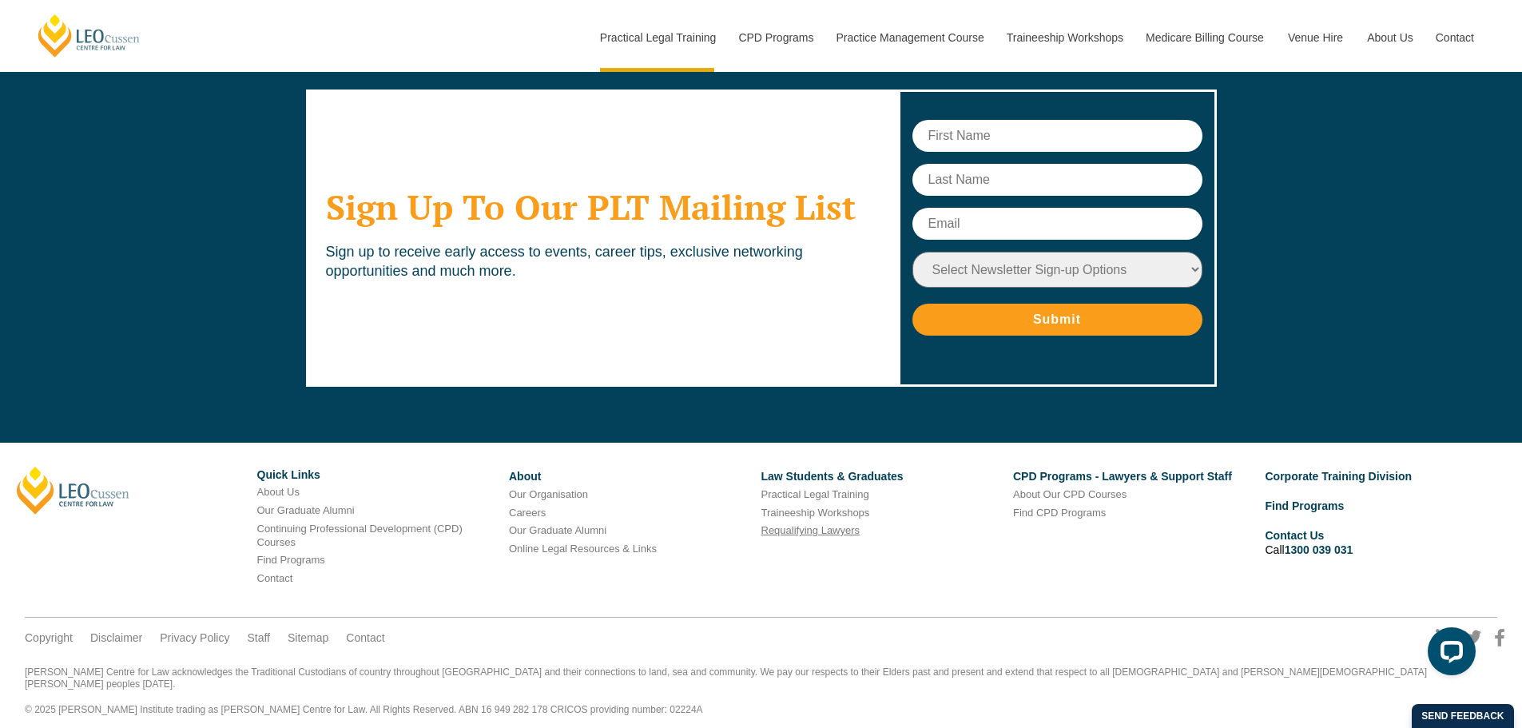
click at [826, 534] on link "Requalifying Lawyers" at bounding box center [811, 530] width 99 height 12
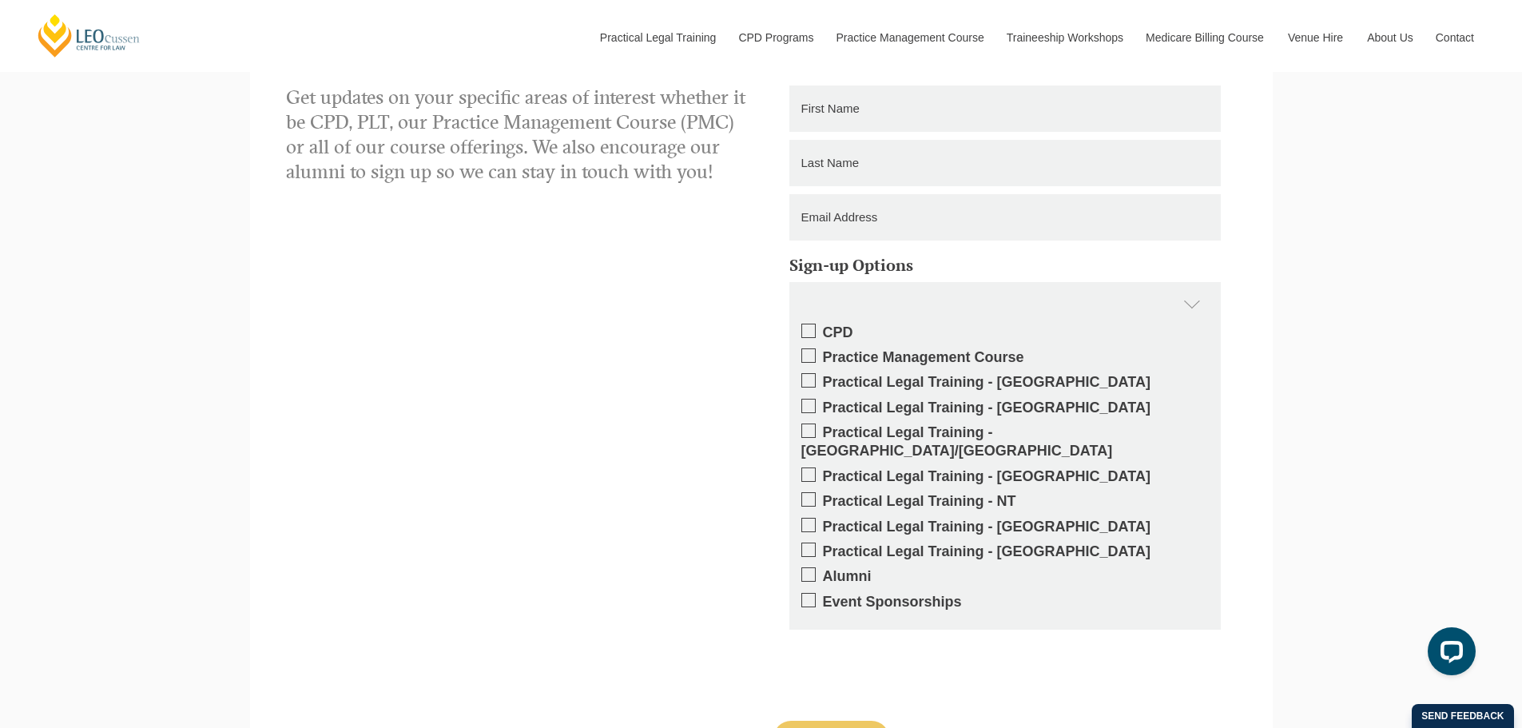
scroll to position [1359, 0]
